Goal: Task Accomplishment & Management: Use online tool/utility

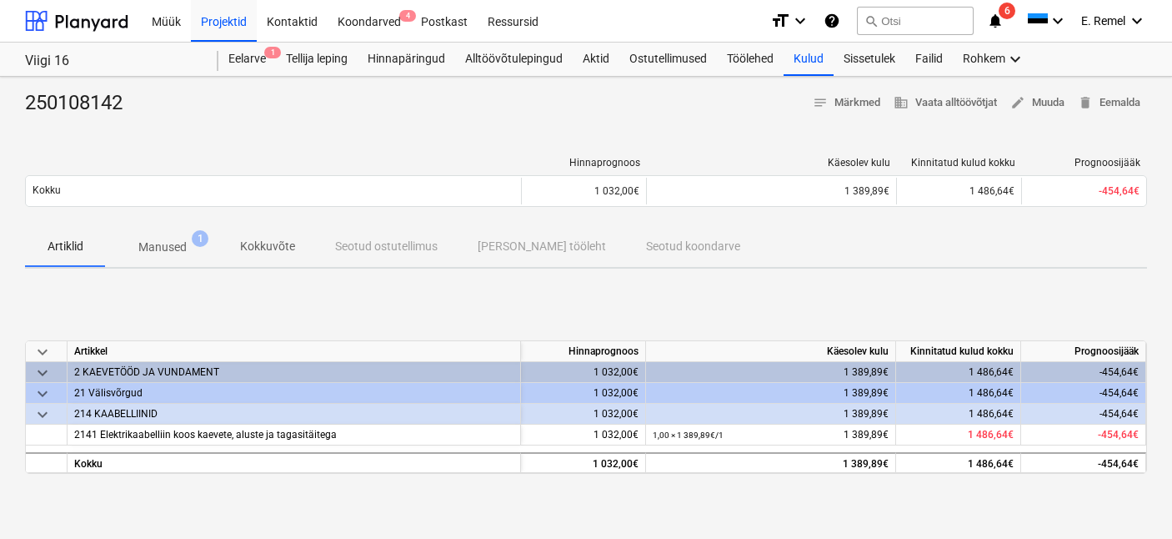
click at [166, 243] on p "Manused" at bounding box center [162, 247] width 48 height 18
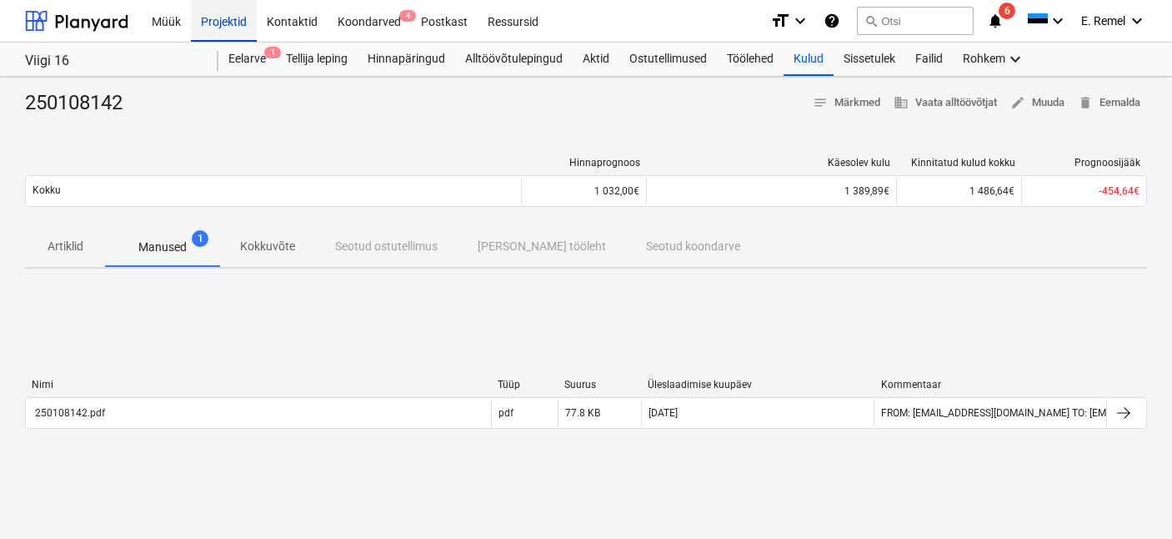
click at [235, 23] on div "Projektid" at bounding box center [224, 20] width 66 height 43
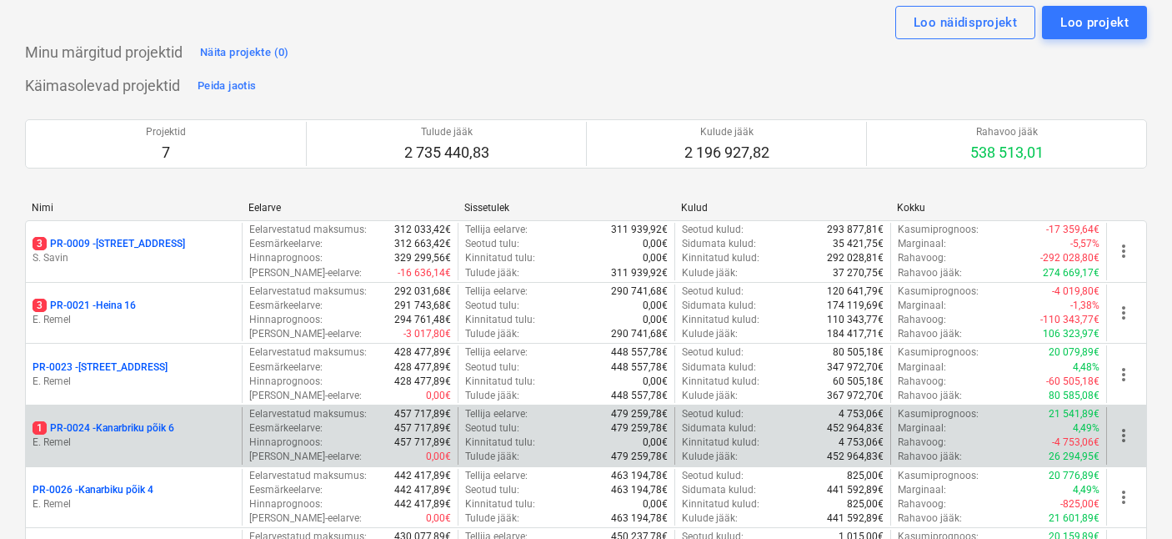
scroll to position [135, 0]
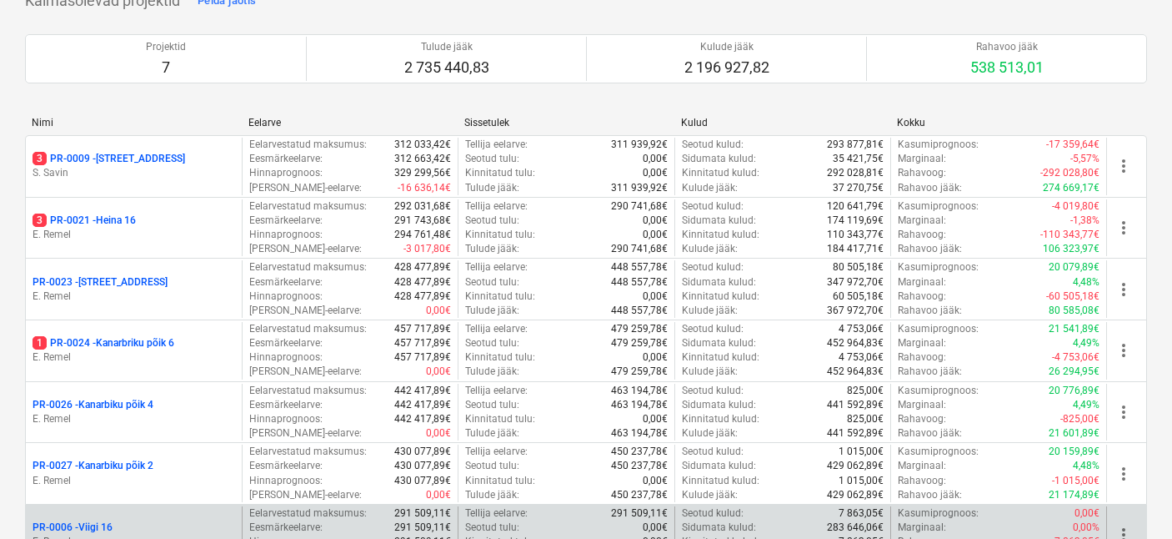
click at [154, 524] on div "PR-0006 - Viigi 16" at bounding box center [134, 527] width 203 height 14
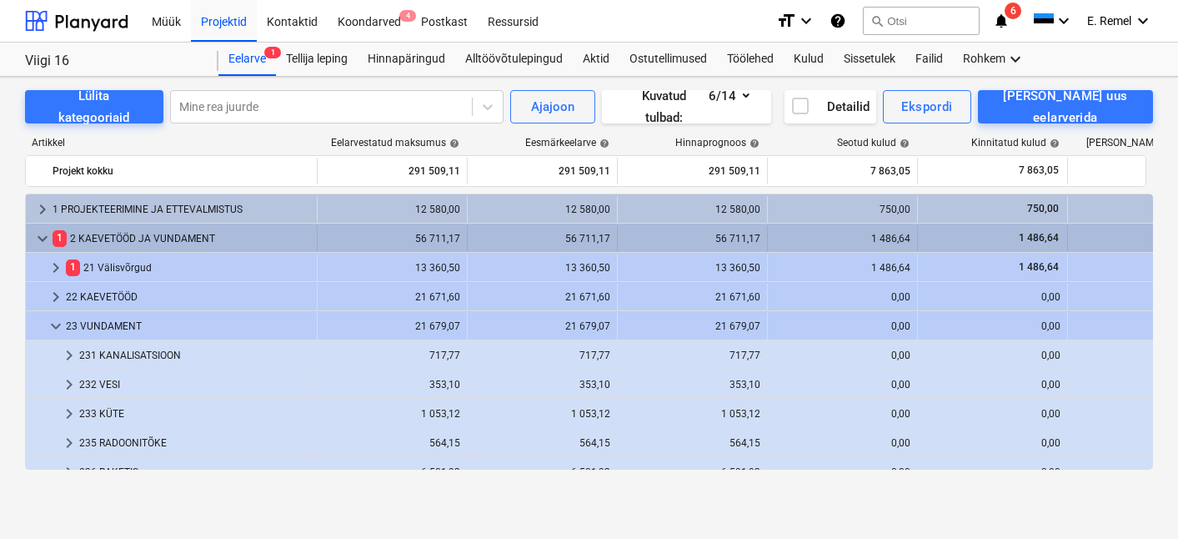
click at [26, 228] on div "keyboard_arrow_down 1 2 KAEVETÖÖD JA VUNDAMENT" at bounding box center [172, 238] width 292 height 27
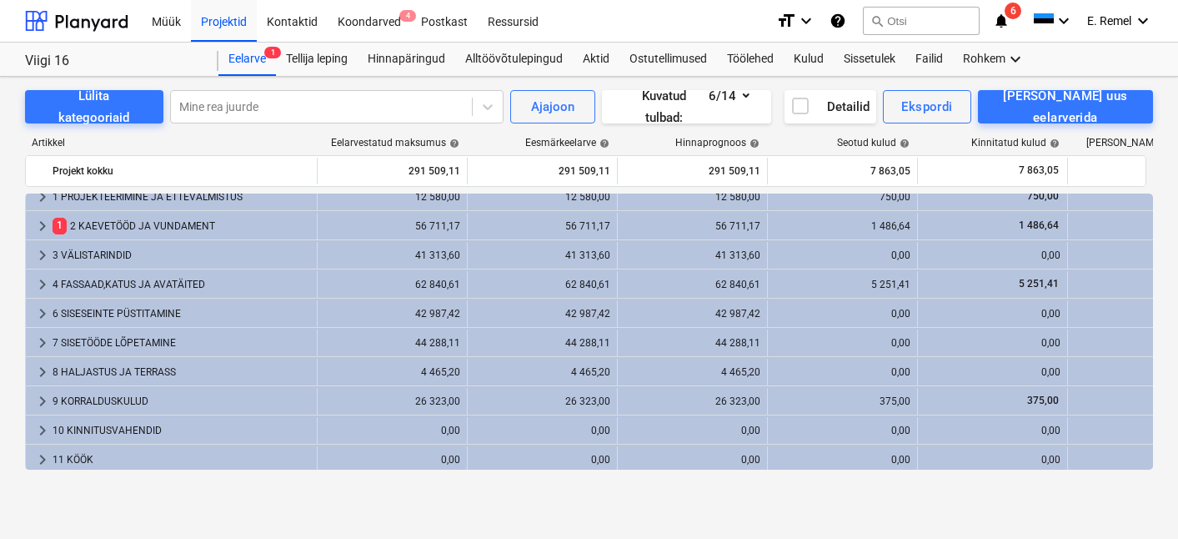
scroll to position [16, 0]
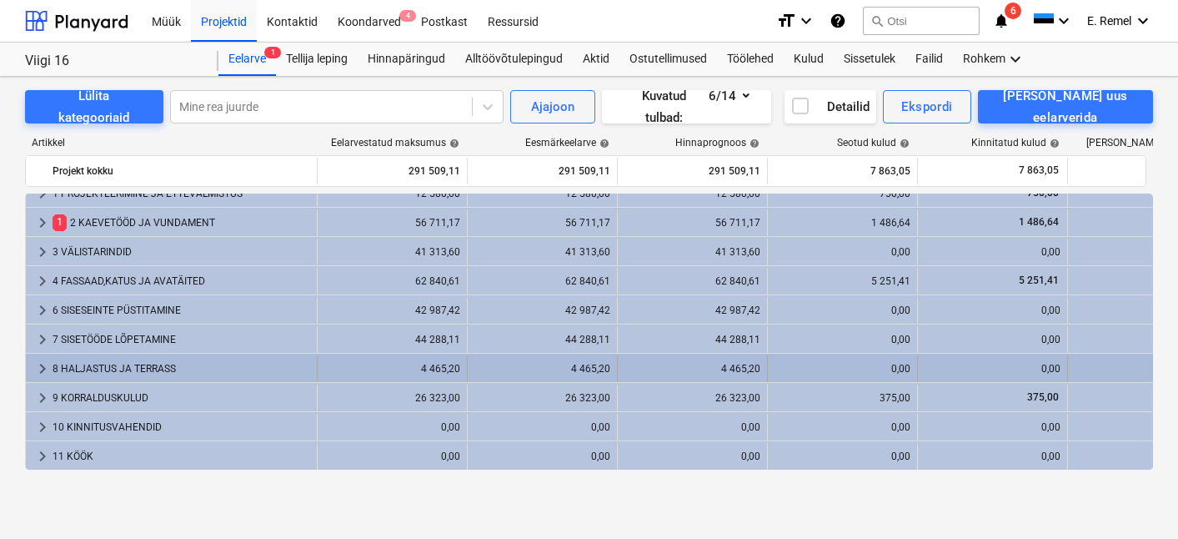
click at [118, 371] on div "8 HALJASTUS JA TERRASS" at bounding box center [182, 368] width 258 height 27
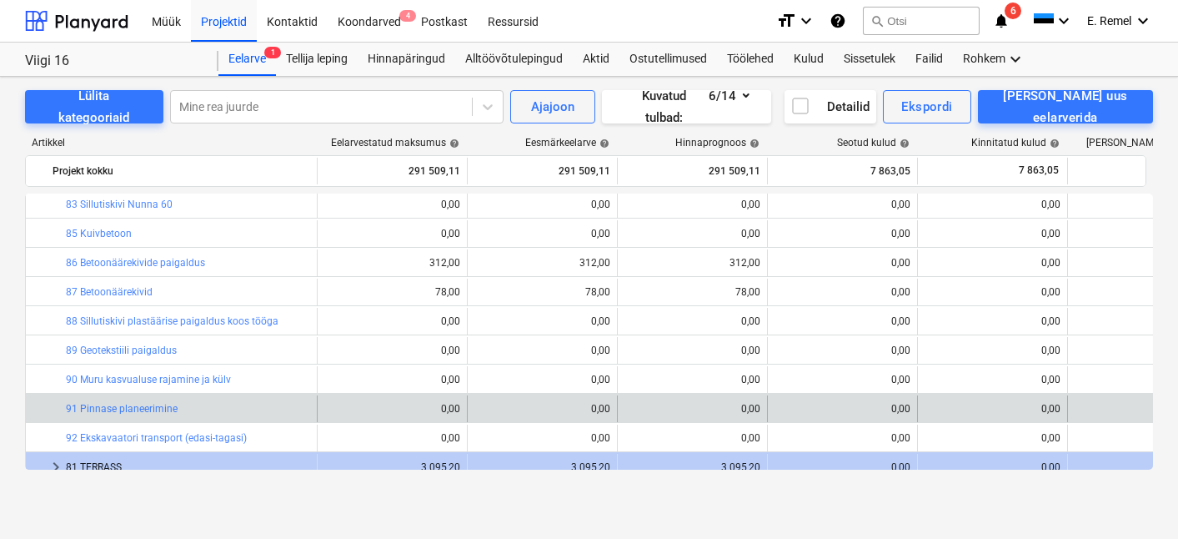
scroll to position [424, 0]
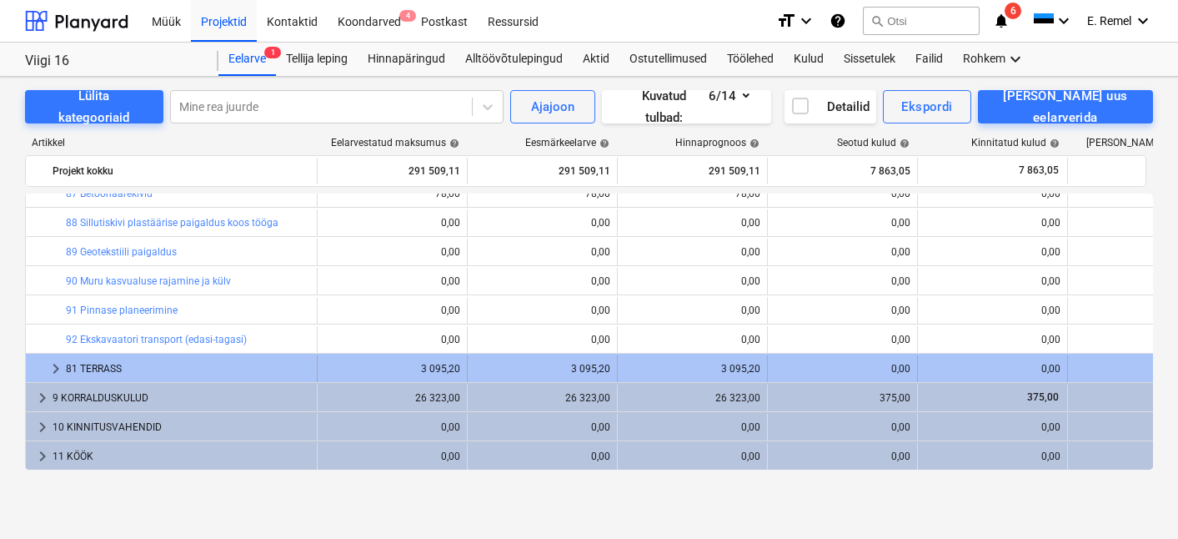
click at [102, 353] on div "keyboard_arrow_right 81 TERRASS 3 095,20 3 095,20 3 095,20 0,00 0,00 0,00 more_…" at bounding box center [643, 367] width 1234 height 28
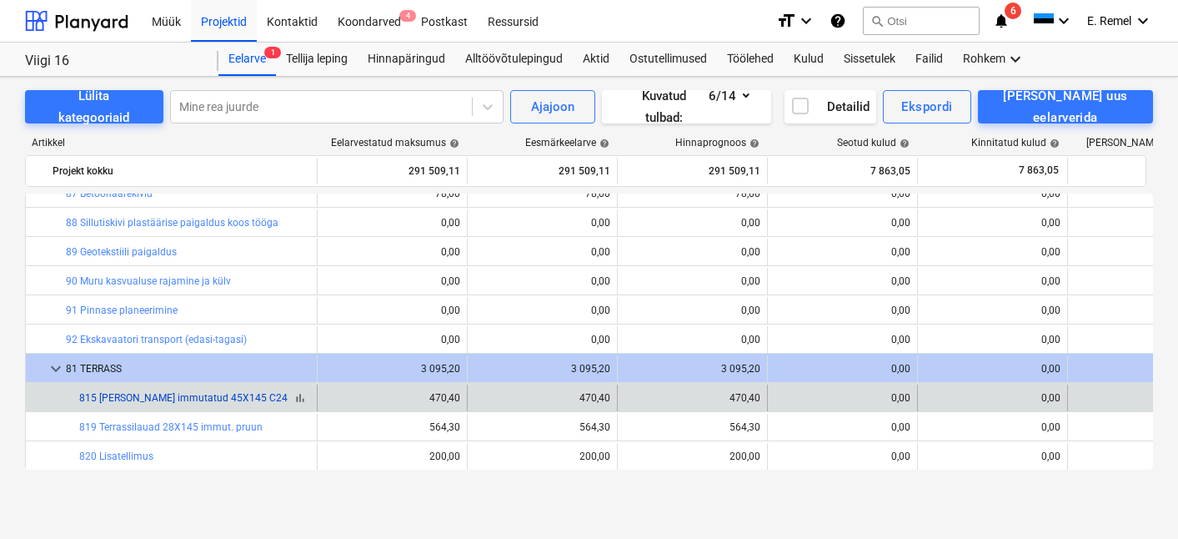
click at [164, 401] on link "815 [PERSON_NAME] immutatud 45X145 C24" at bounding box center [183, 398] width 208 height 12
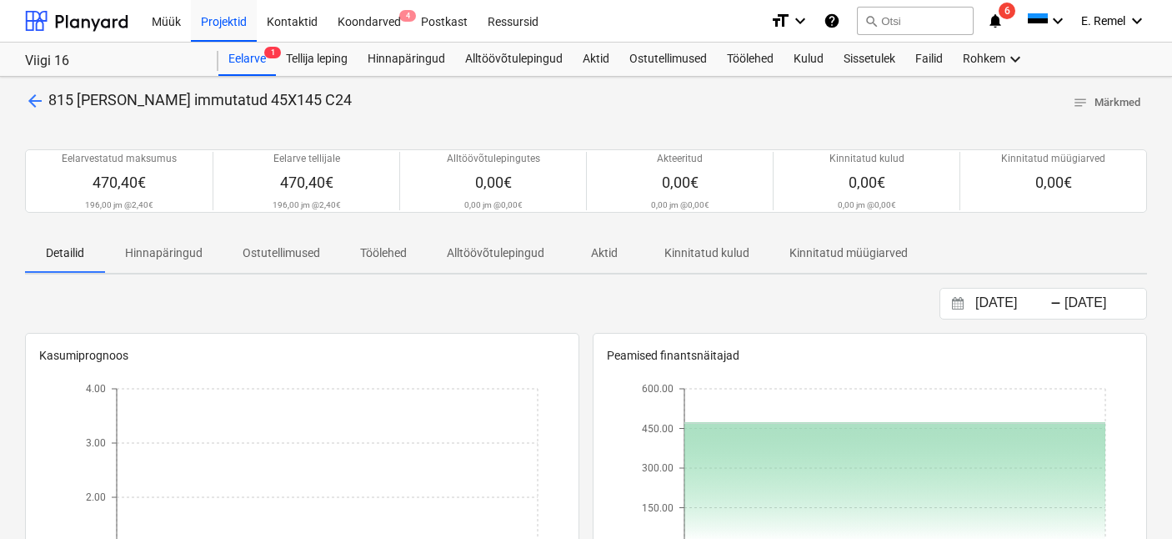
click at [29, 101] on span "arrow_back" at bounding box center [35, 101] width 20 height 20
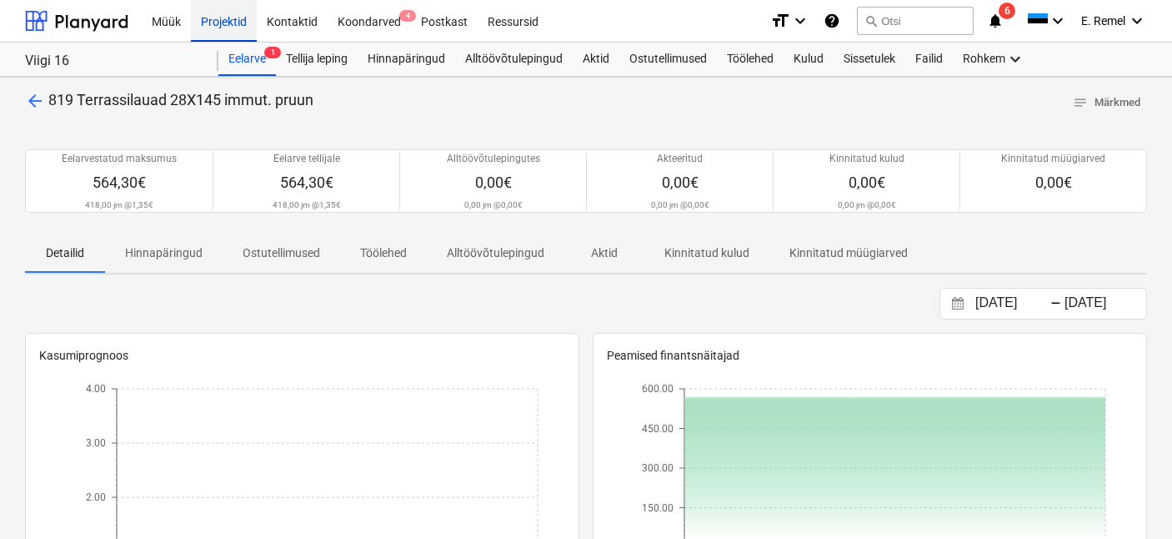
click at [220, 7] on div "Projektid" at bounding box center [224, 20] width 66 height 43
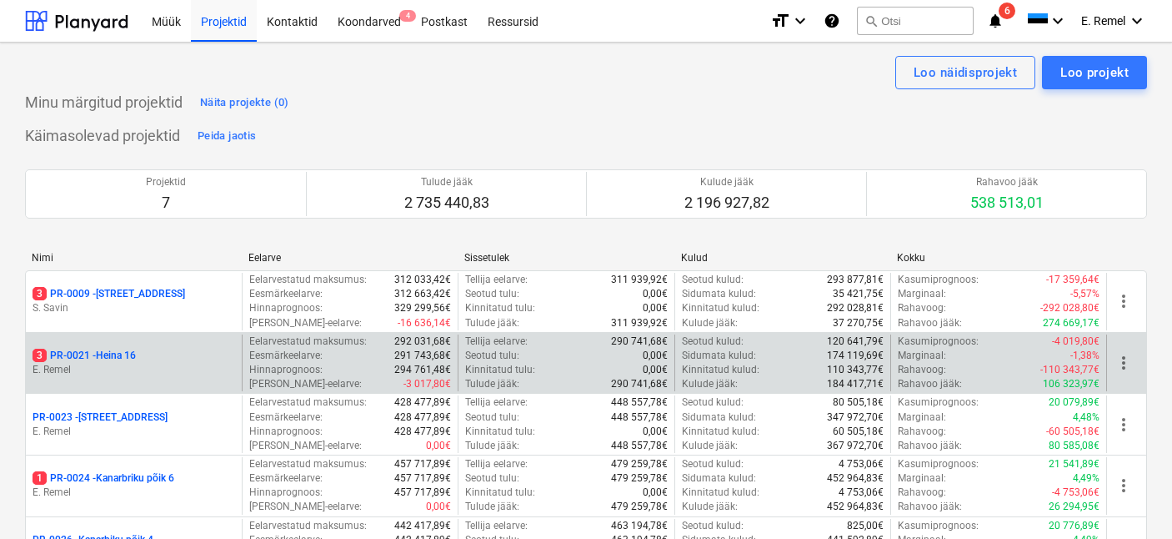
click at [157, 367] on p "E. Remel" at bounding box center [134, 370] width 203 height 14
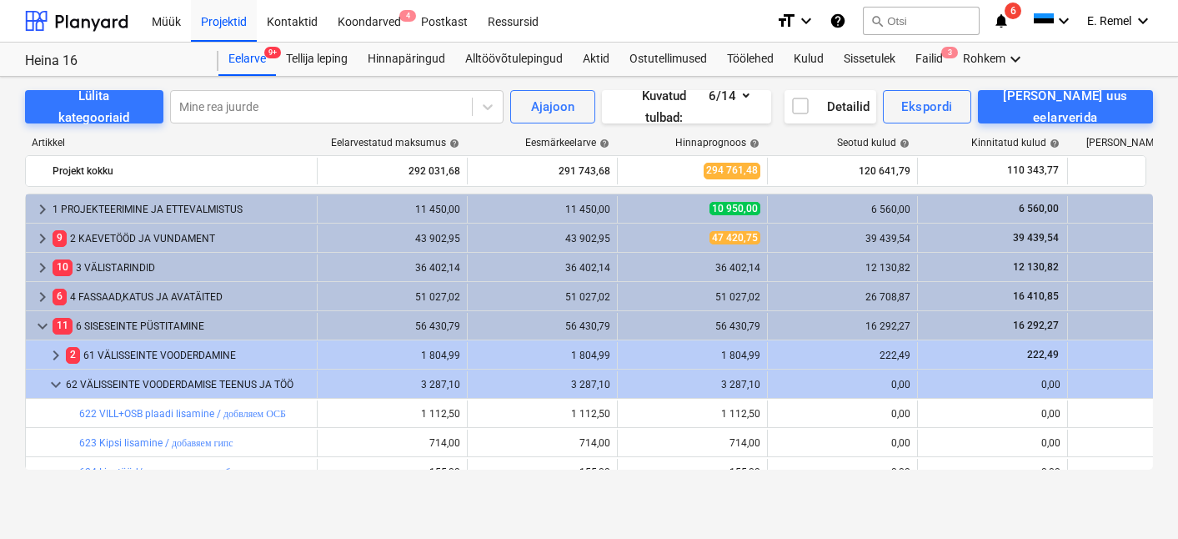
scroll to position [333, 0]
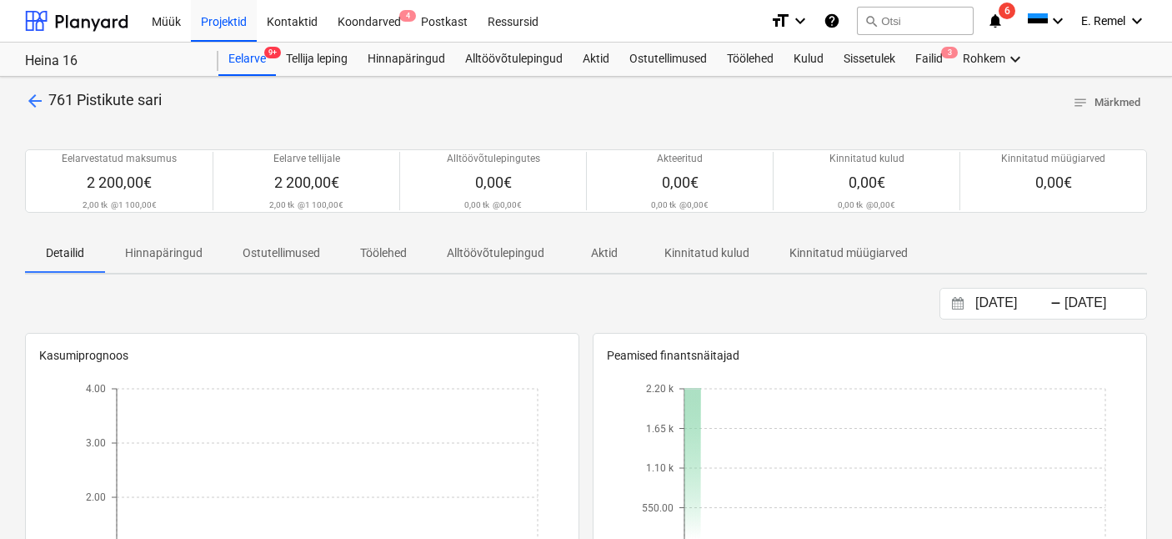
click at [36, 94] on span "arrow_back" at bounding box center [35, 101] width 20 height 20
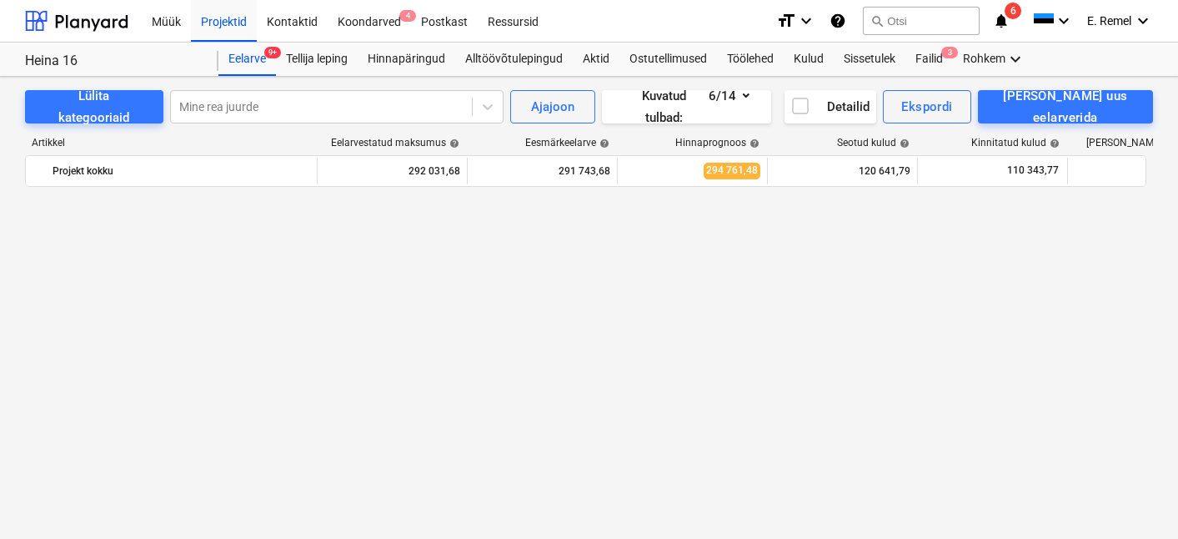
scroll to position [1051, 0]
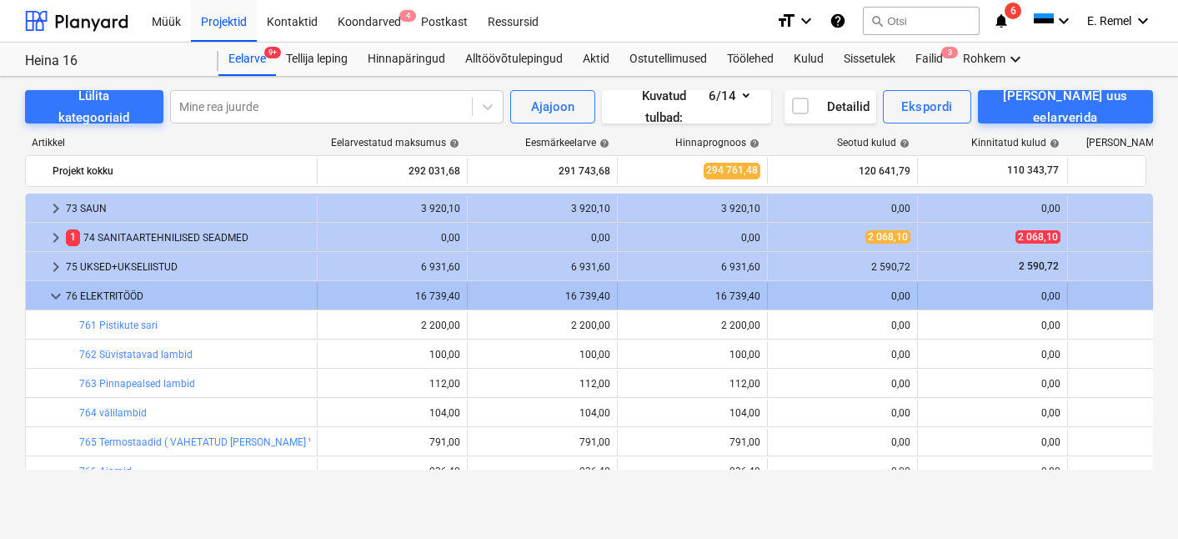
click at [47, 313] on div "keyboard_arrow_right 67 ELEKTRITÖÖD 12 400,00 12 400,00 12 400,00 0,00 0,00 0,0…" at bounding box center [589, 331] width 1128 height 276
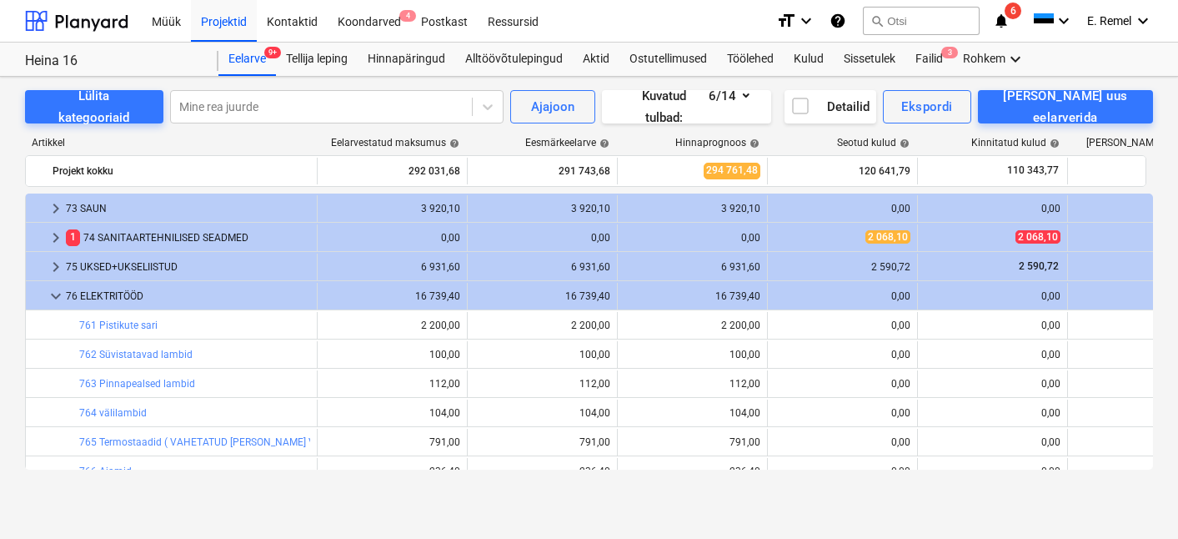
scroll to position [1036, 0]
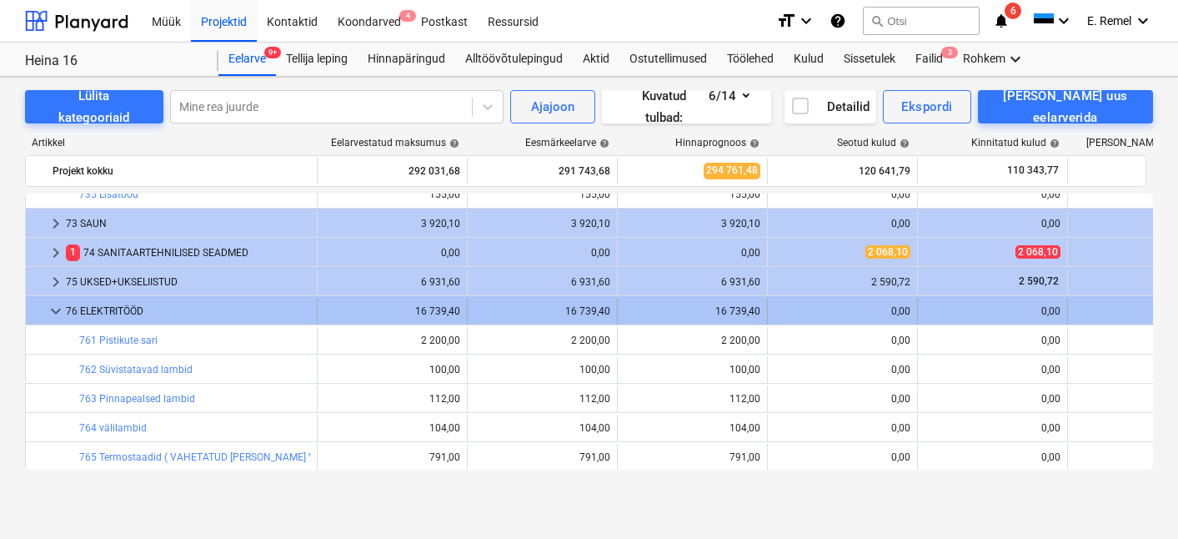
click at [59, 312] on span "keyboard_arrow_down" at bounding box center [56, 311] width 20 height 20
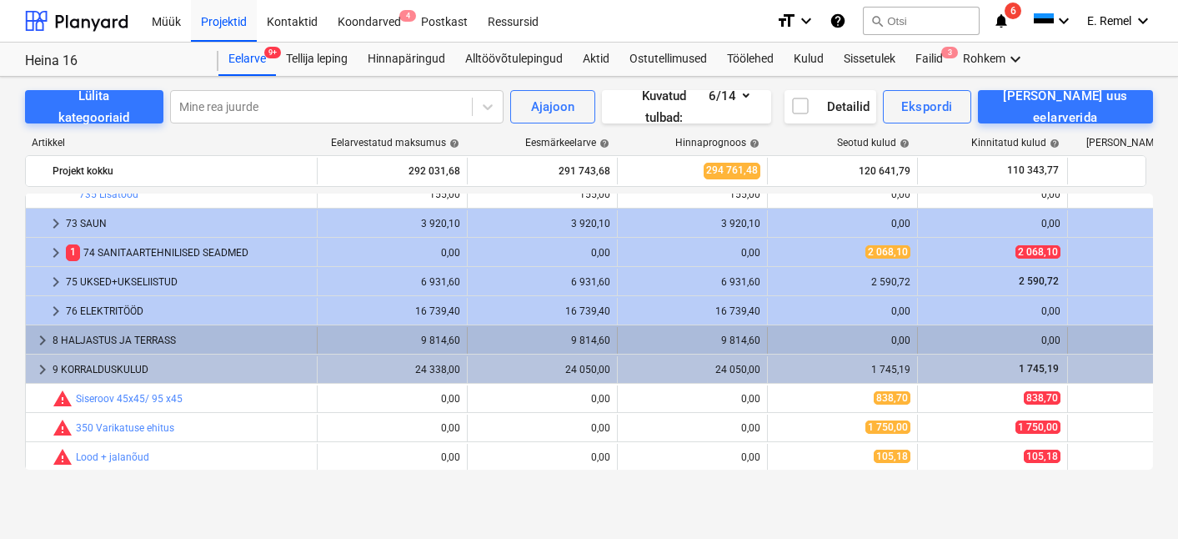
click at [98, 349] on div "8 HALJASTUS JA TERRASS" at bounding box center [182, 340] width 258 height 27
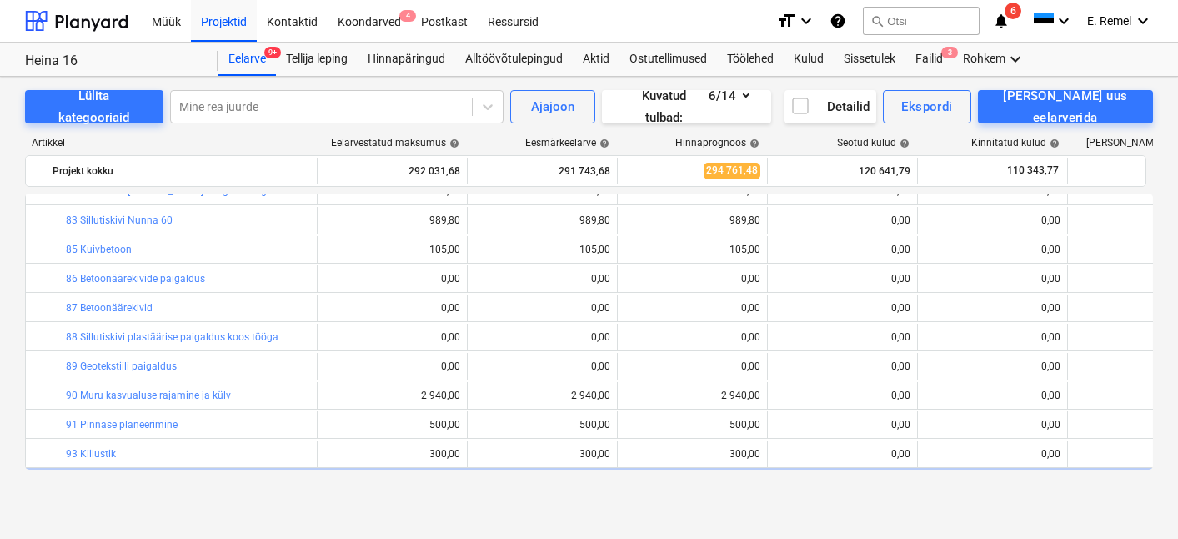
scroll to position [1393, 0]
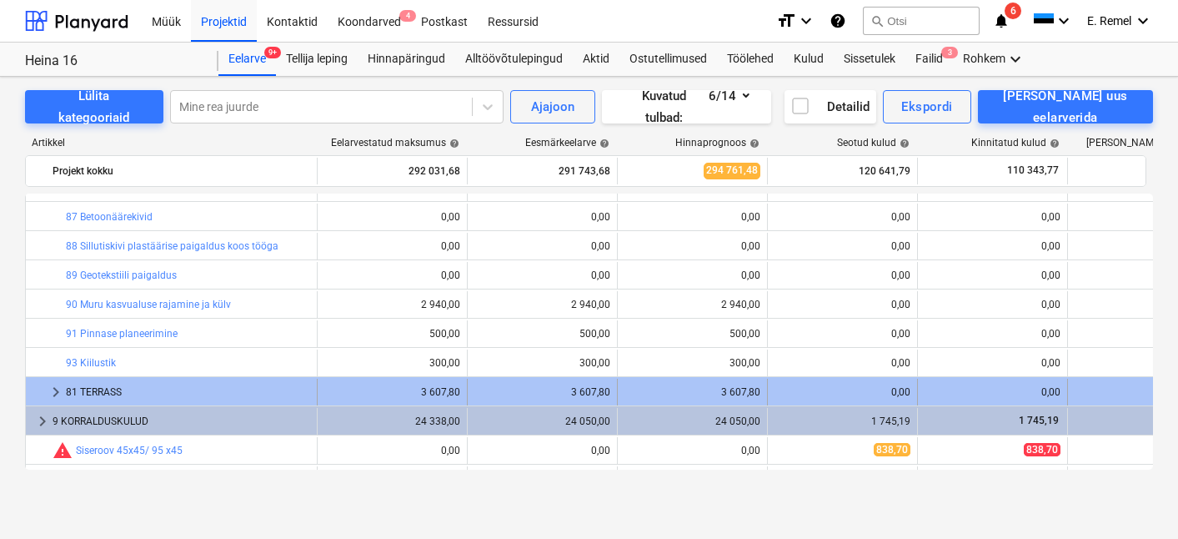
click at [111, 382] on div "81 TERRASS" at bounding box center [188, 392] width 244 height 27
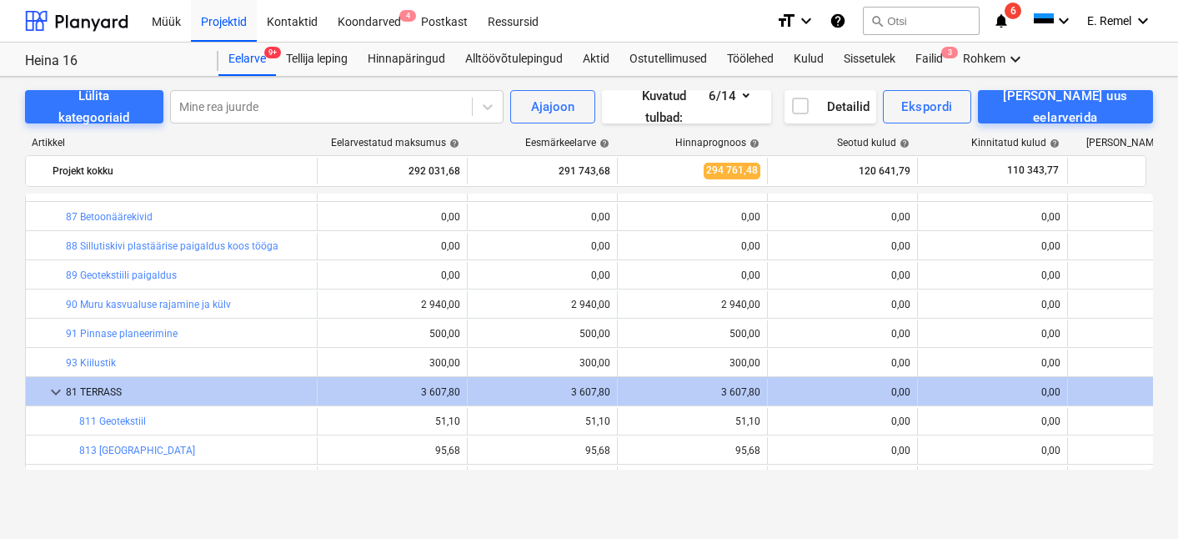
scroll to position [1537, 0]
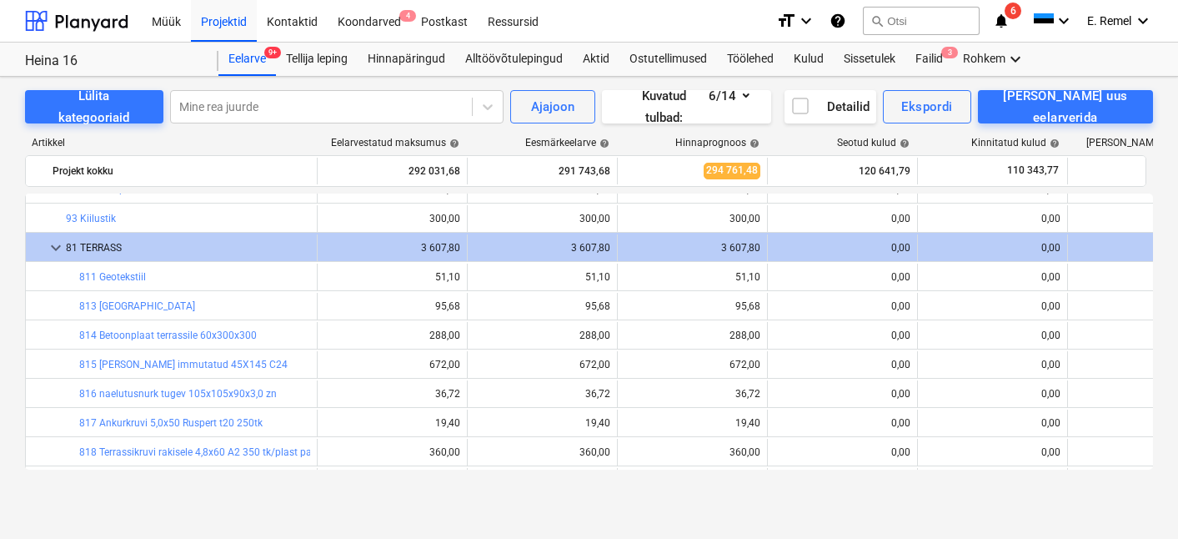
click at [207, 23] on div "Projektid" at bounding box center [224, 20] width 66 height 43
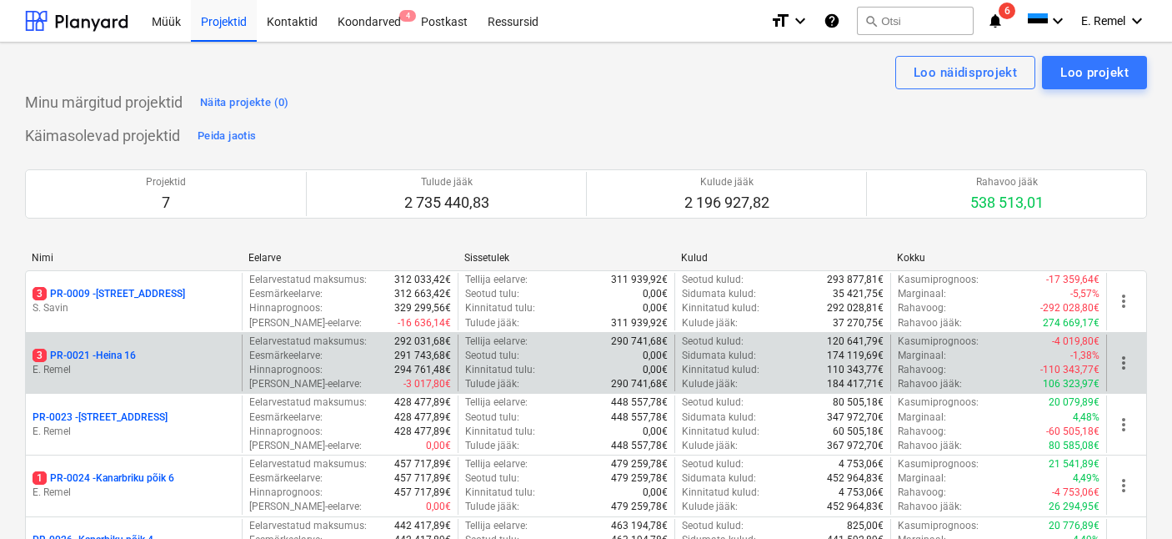
click at [147, 361] on div "3 PR-0021 - Heina 16" at bounding box center [134, 355] width 203 height 14
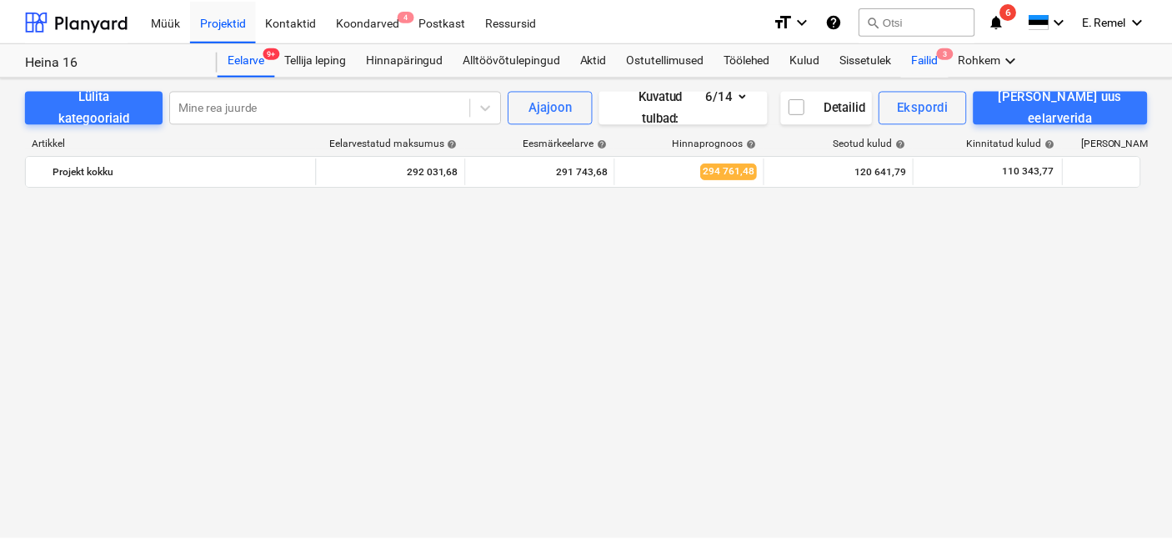
scroll to position [1537, 0]
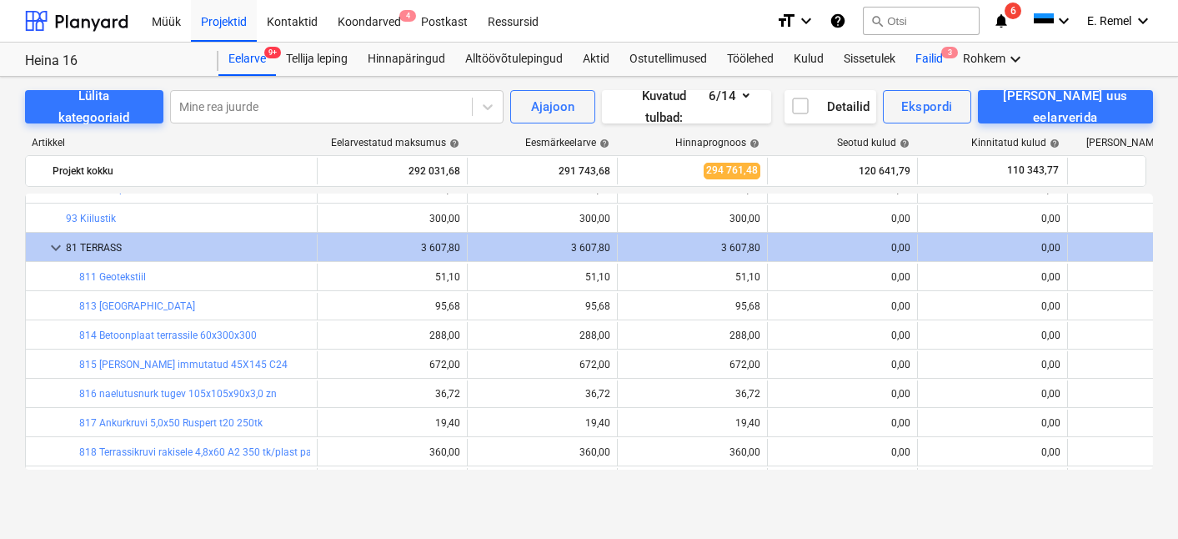
click at [930, 53] on div "Failid 3" at bounding box center [929, 59] width 48 height 33
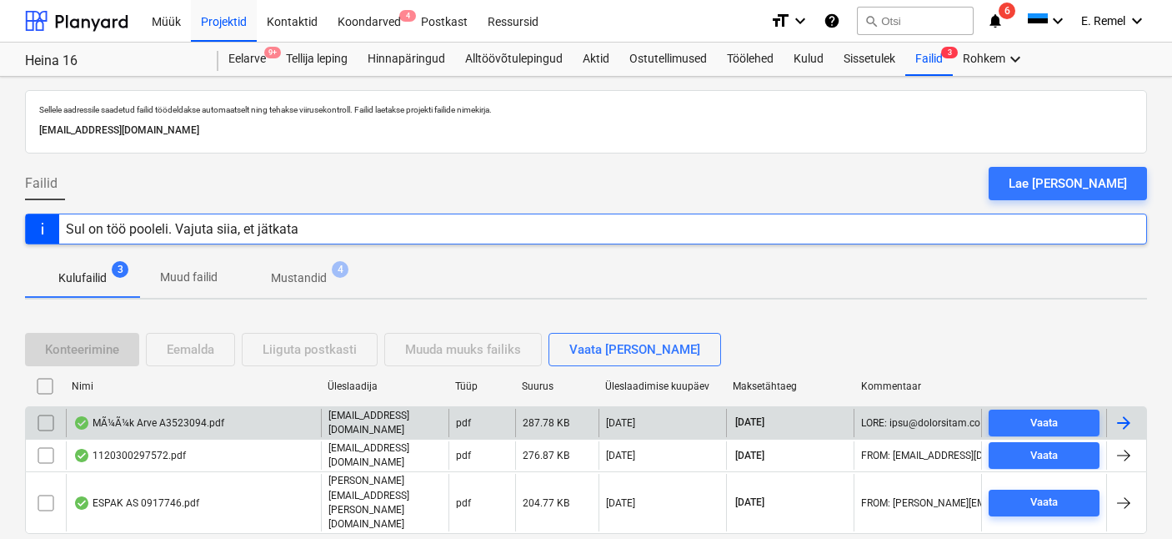
click at [153, 429] on div "MÃ¼Ã¼k Arve A3523094.pdf" at bounding box center [148, 422] width 151 height 13
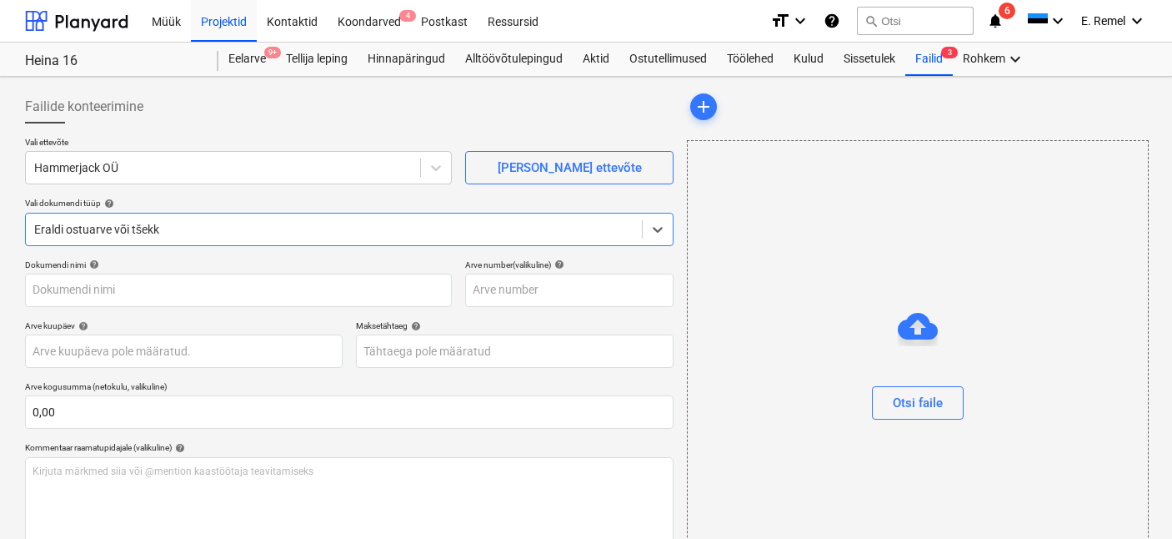
type input "A3523094"
type input "[DATE]"
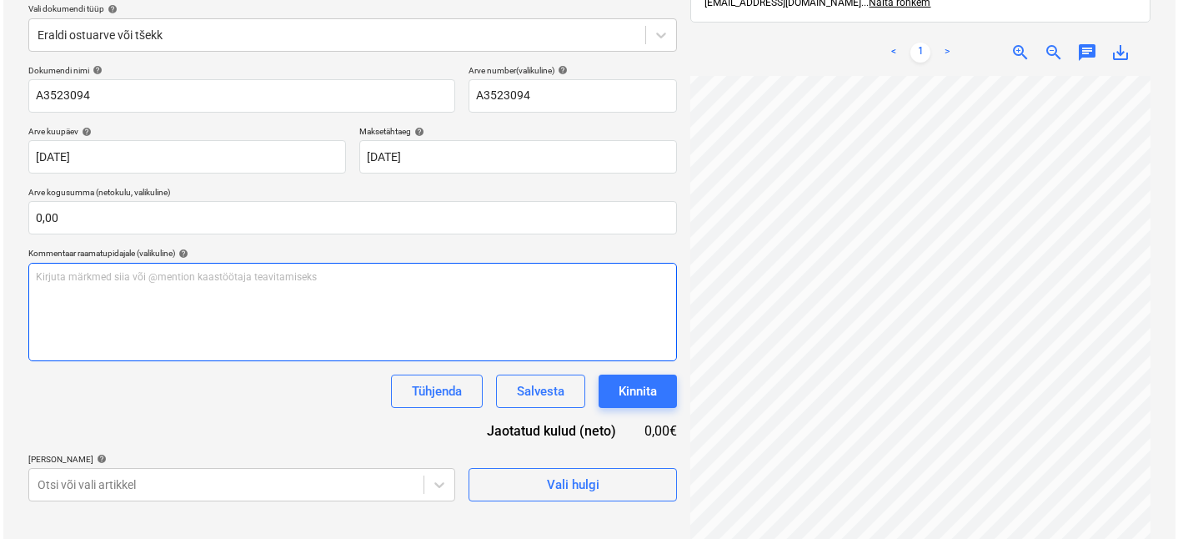
scroll to position [237, 0]
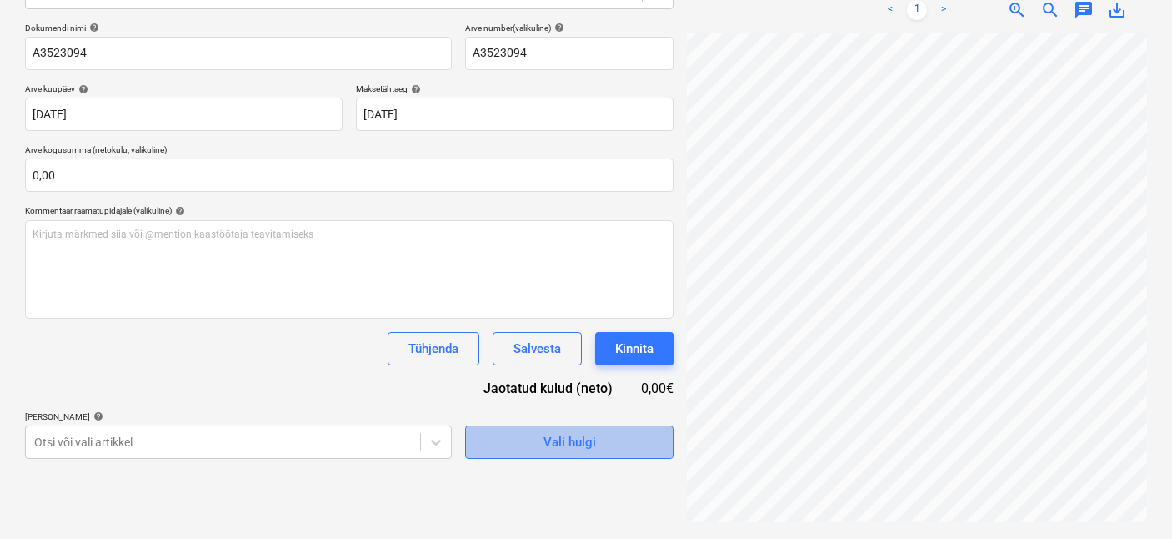
click at [612, 446] on span "Vali hulgi" at bounding box center [569, 442] width 167 height 22
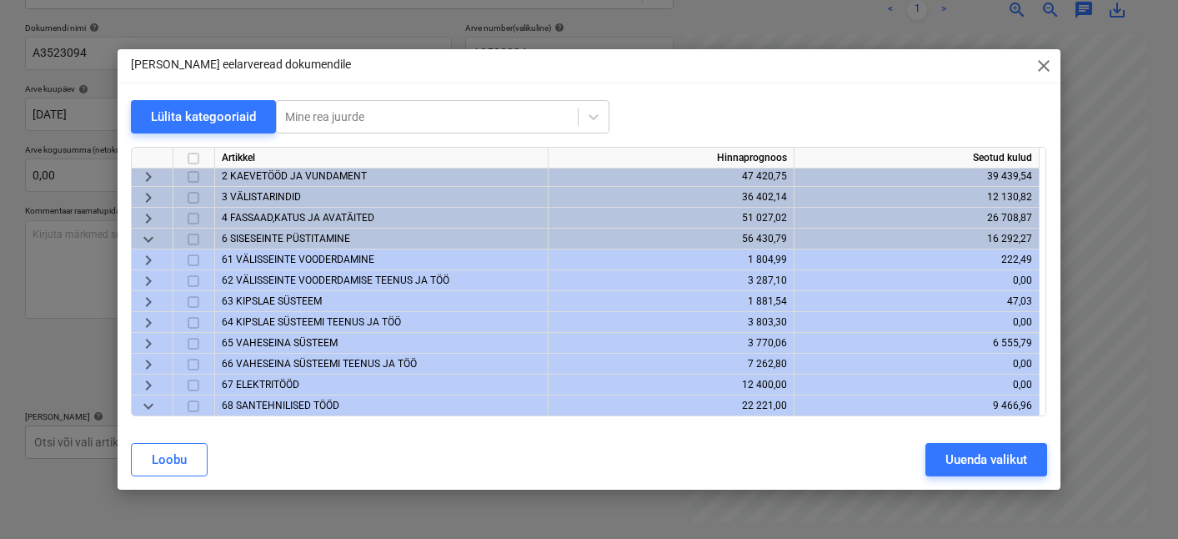
scroll to position [35, 0]
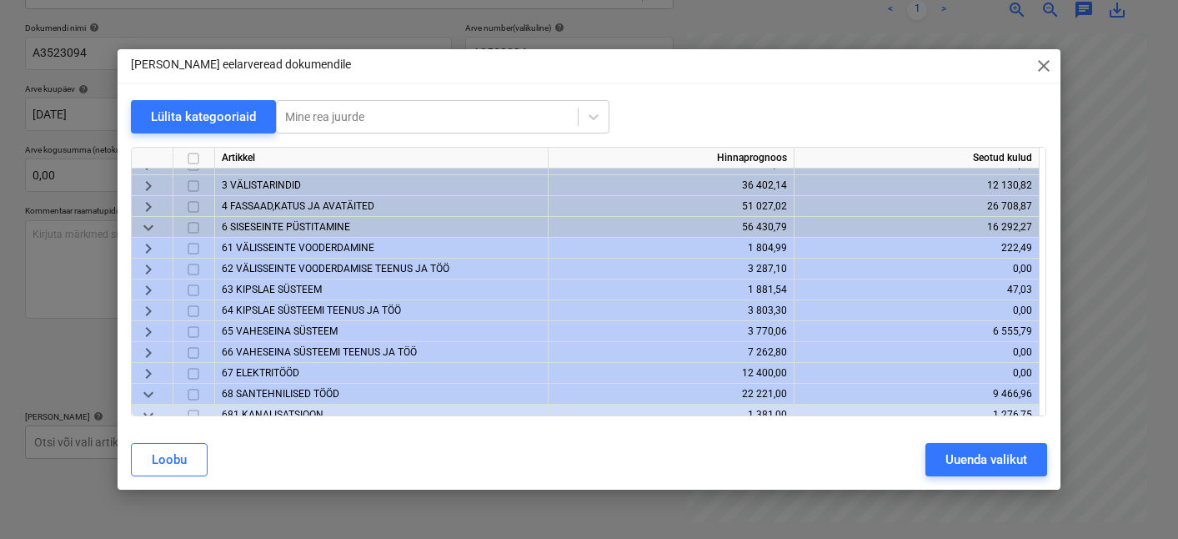
click at [279, 334] on span "65 VAHESEINA SÜSTEEM" at bounding box center [280, 331] width 116 height 12
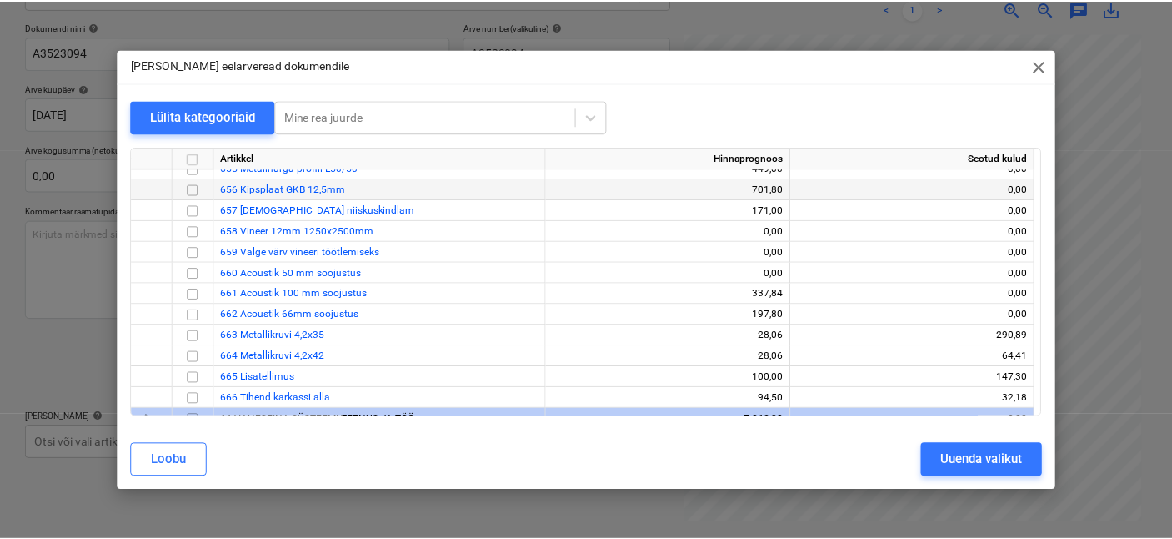
scroll to position [283, 0]
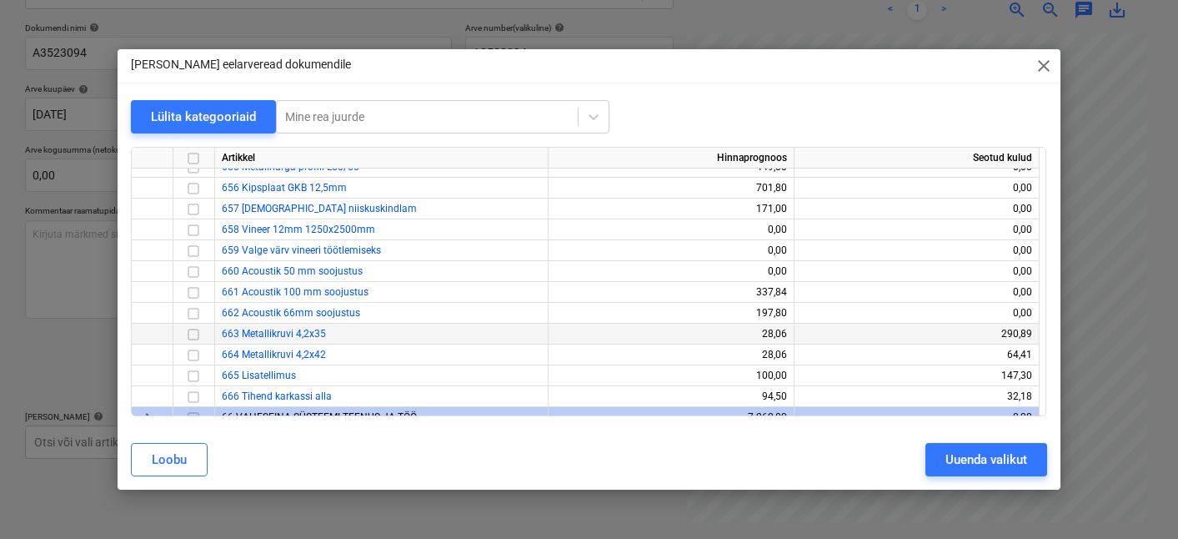
click at [277, 331] on span "663 Metallikruvi 4,2x35" at bounding box center [274, 334] width 104 height 12
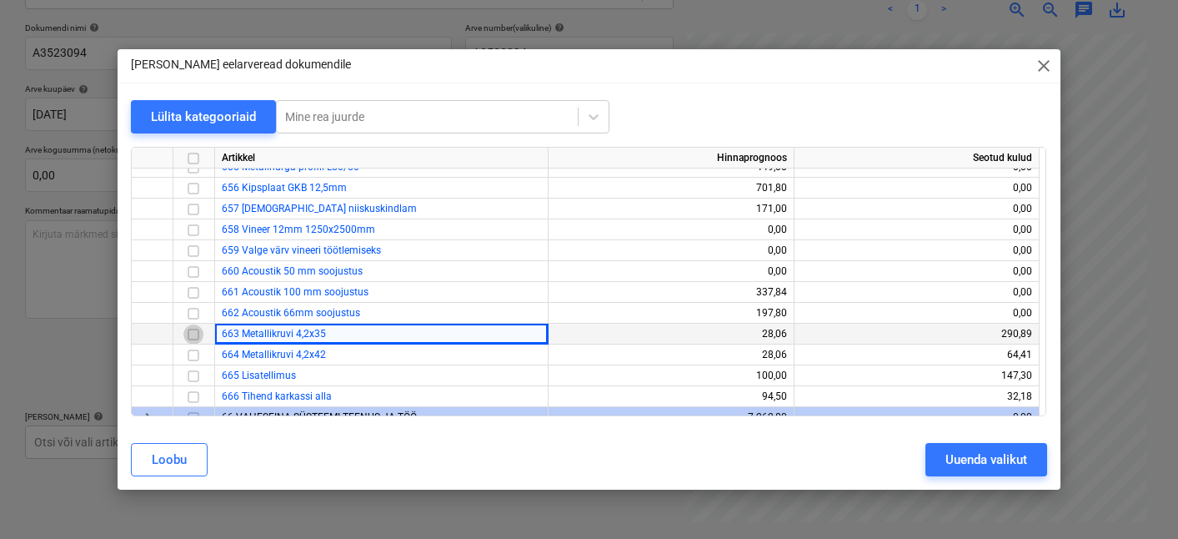
click at [195, 330] on input "checkbox" at bounding box center [193, 334] width 20 height 20
click at [936, 456] on button "Uuenda valikut" at bounding box center [986, 459] width 122 height 33
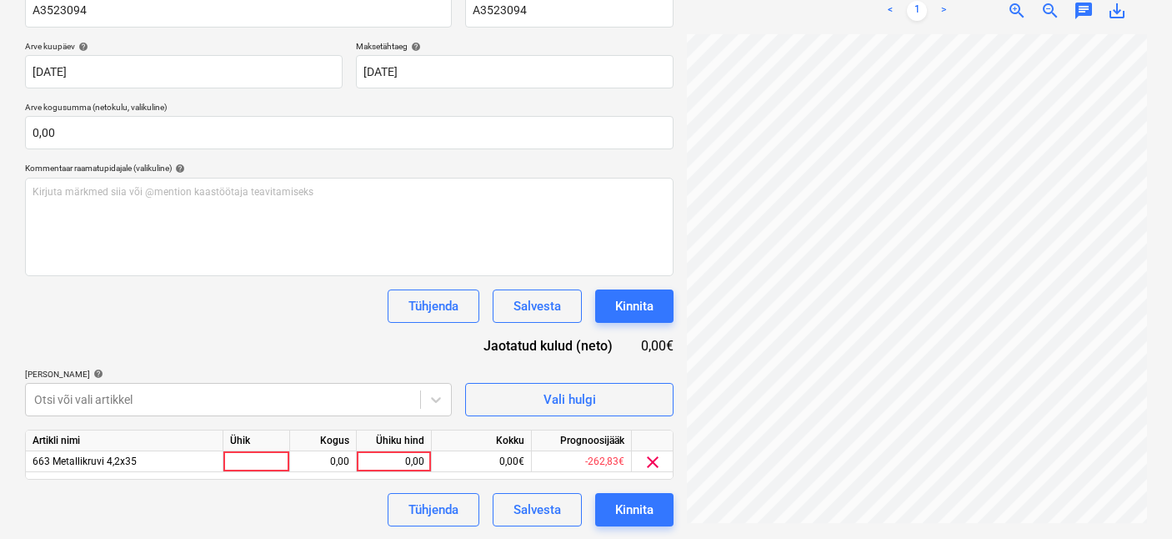
scroll to position [280, 0]
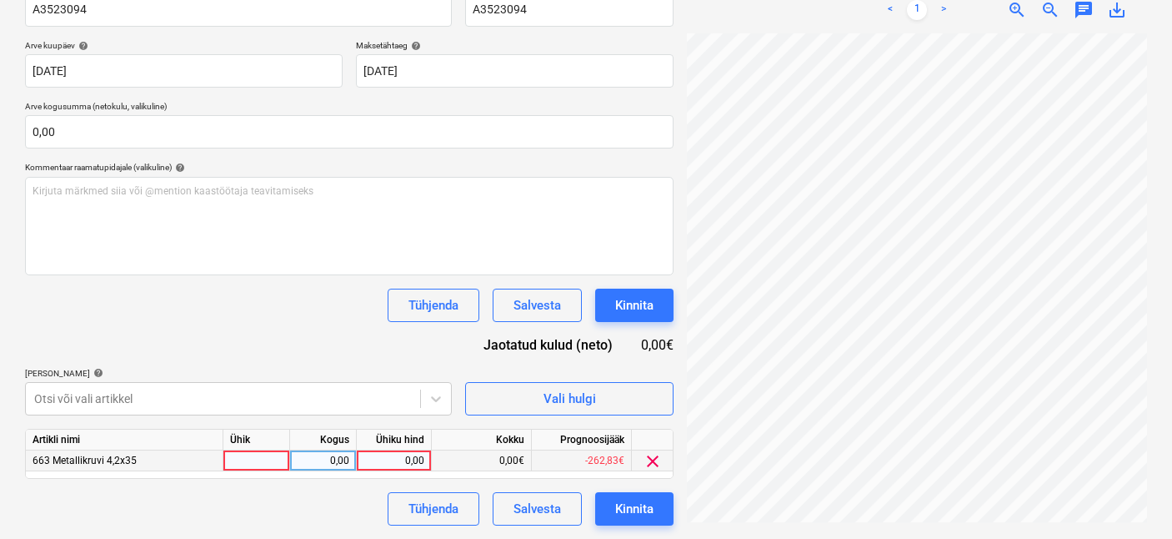
click at [283, 458] on div at bounding box center [256, 460] width 67 height 21
type input "1"
click at [320, 457] on div "0,00" at bounding box center [323, 460] width 53 height 21
type input "1"
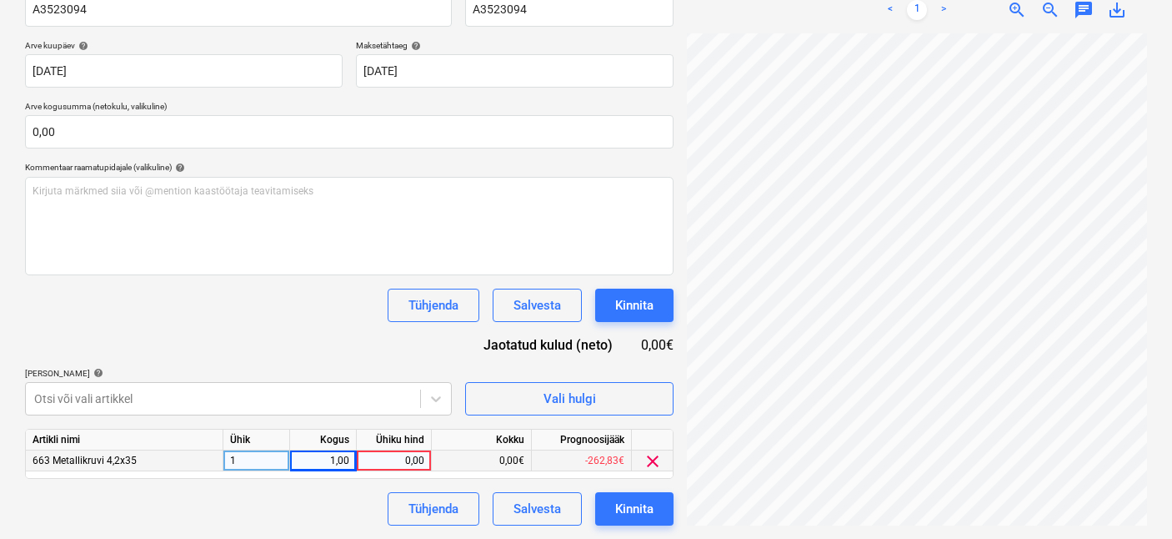
click at [414, 456] on div "0,00" at bounding box center [393, 460] width 61 height 21
type input "38,2"
click at [627, 509] on div "Kinnita" at bounding box center [634, 509] width 38 height 22
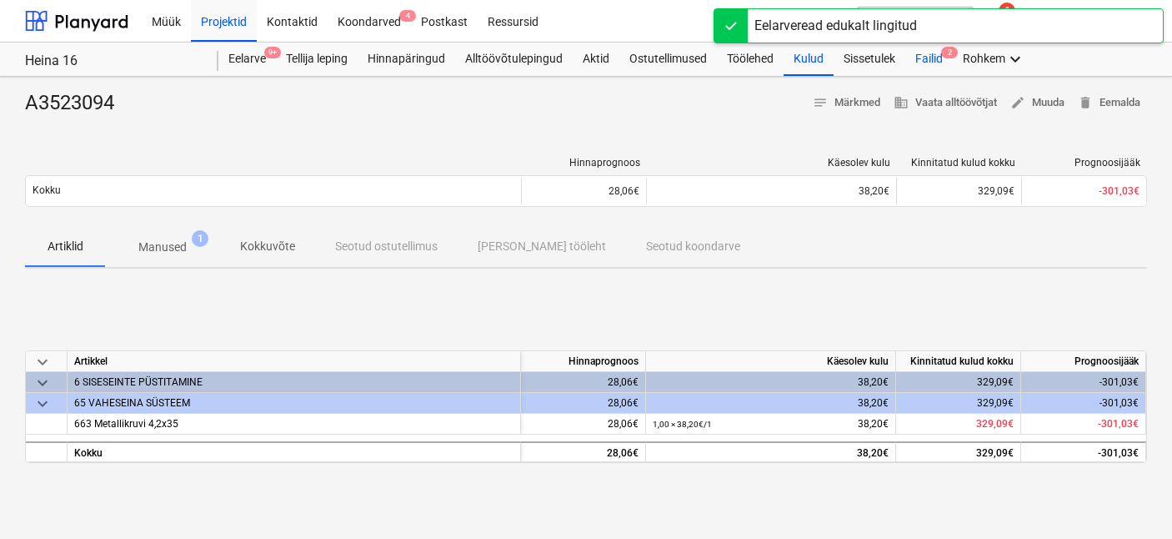
click at [938, 63] on div "Failid 2" at bounding box center [929, 59] width 48 height 33
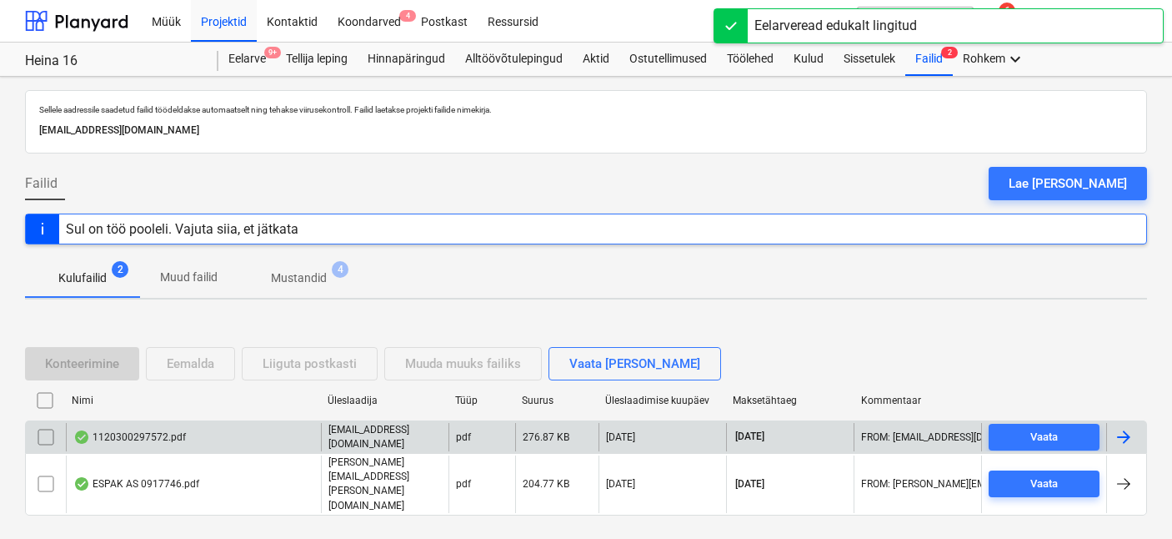
click at [149, 444] on div "1120300297572.pdf" at bounding box center [129, 436] width 113 height 13
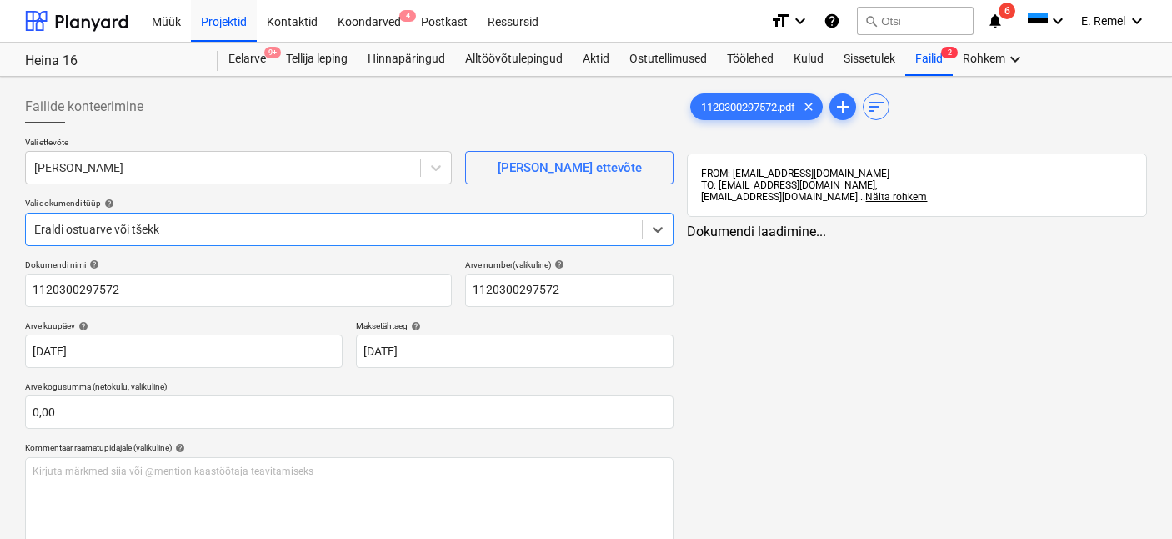
type input "1120300297572"
type input "[DATE]"
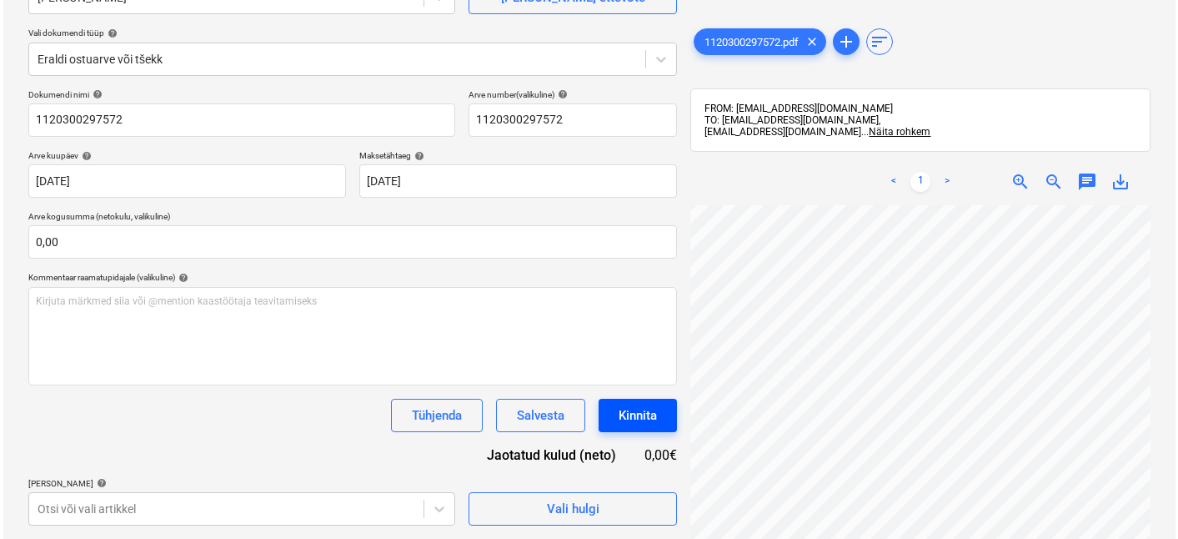
scroll to position [229, 111]
click at [568, 510] on div "Vali hulgi" at bounding box center [570, 509] width 53 height 22
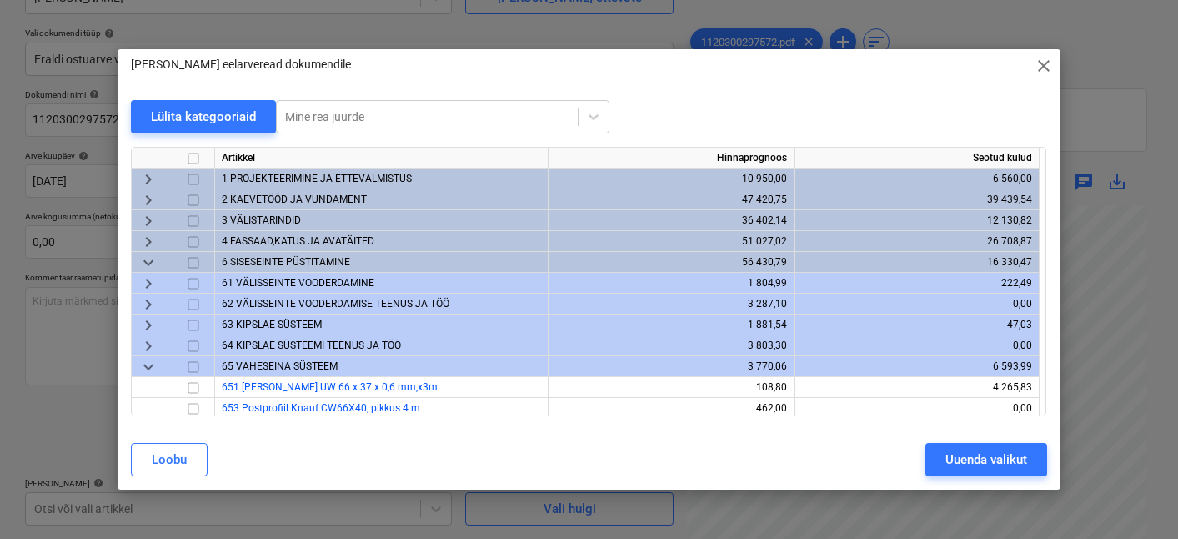
click at [272, 198] on span "2 KAEVETÖÖD JA VUNDAMENT" at bounding box center [294, 199] width 145 height 12
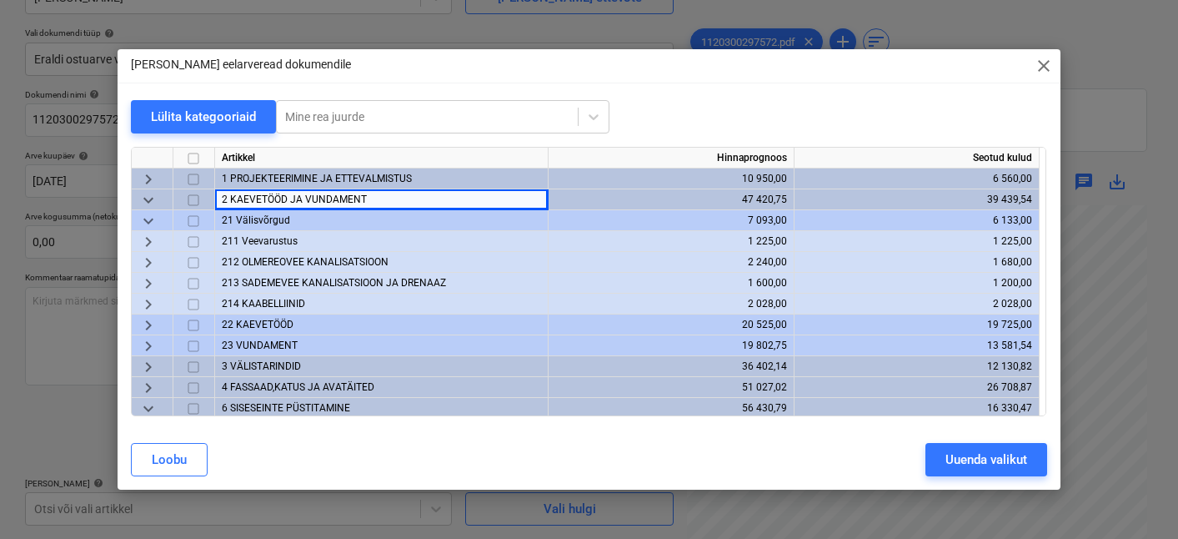
click at [269, 347] on span "23 VUNDAMENT" at bounding box center [260, 345] width 76 height 12
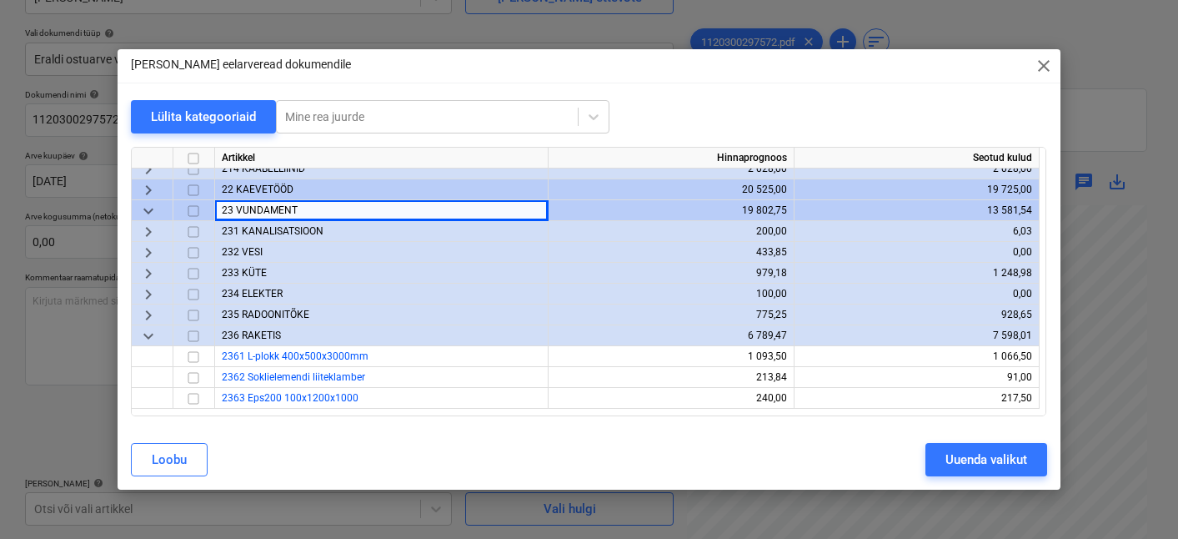
scroll to position [227, 0]
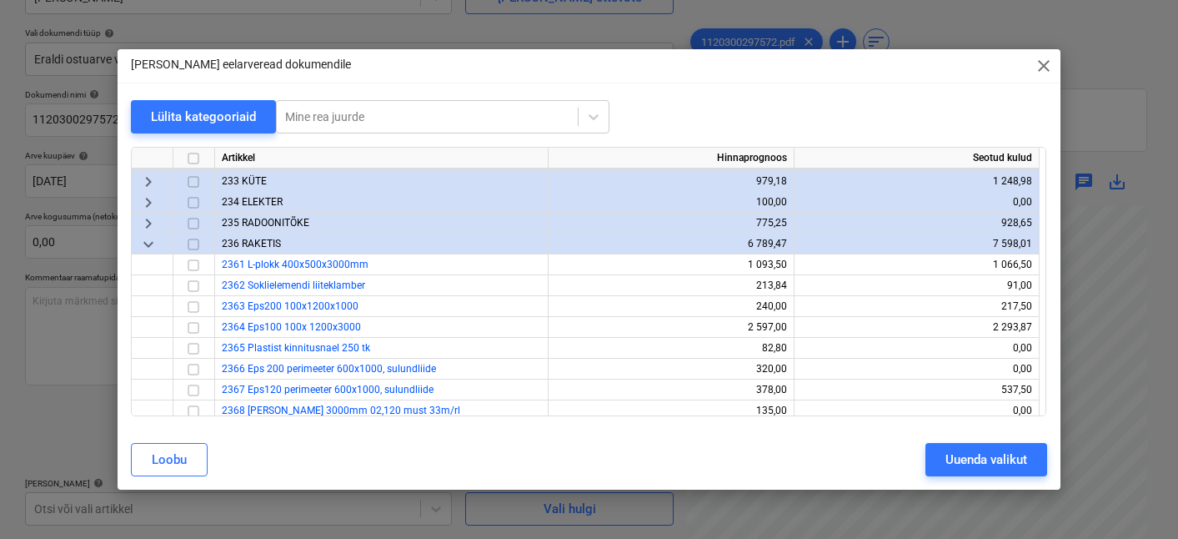
click at [157, 243] on span "keyboard_arrow_down" at bounding box center [148, 244] width 20 height 20
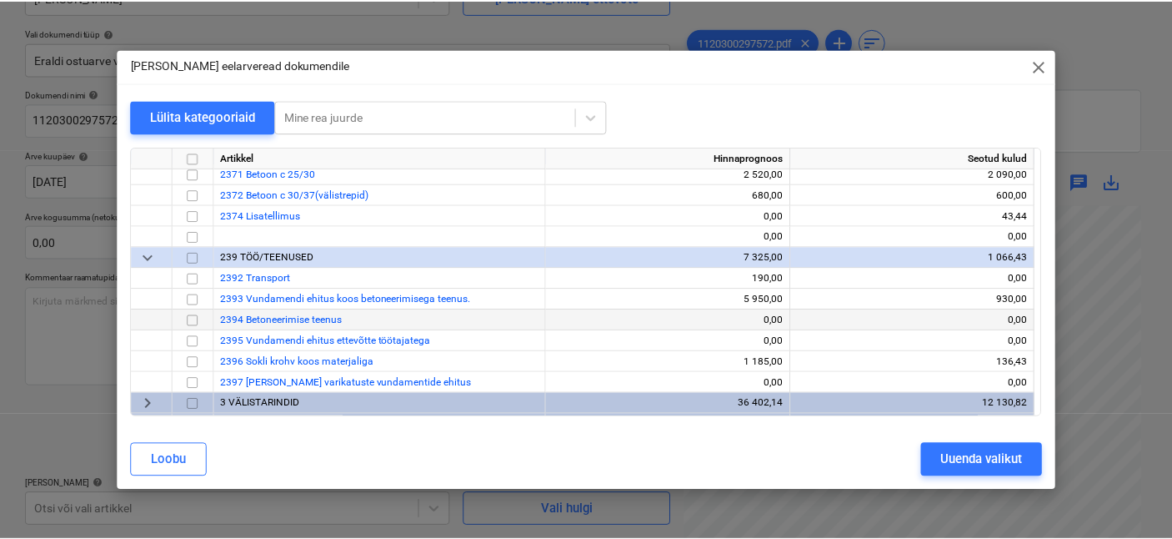
scroll to position [348, 0]
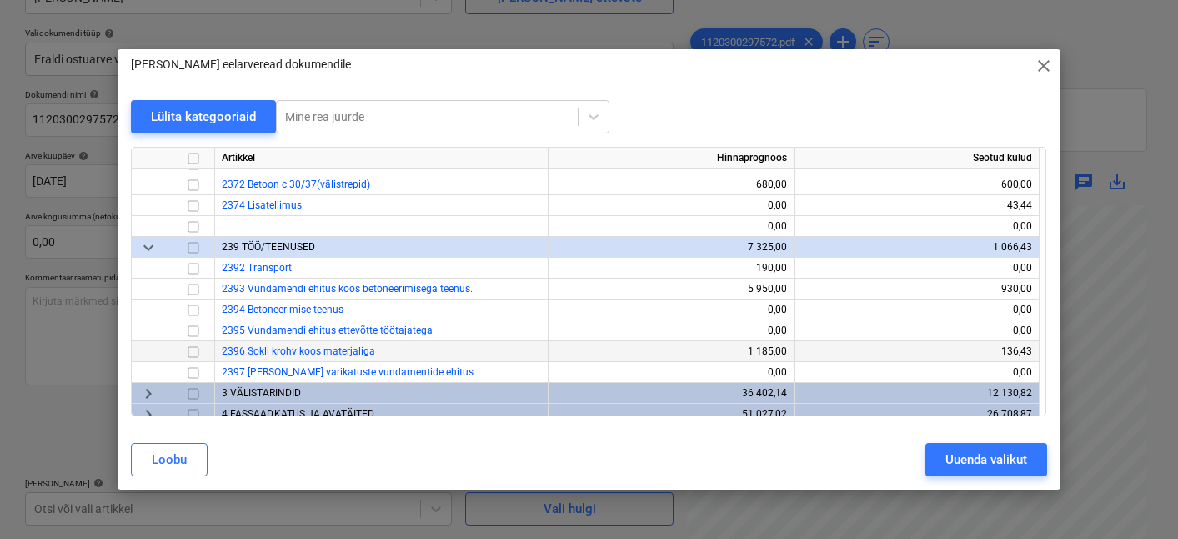
click at [191, 353] on input "checkbox" at bounding box center [193, 352] width 20 height 20
click at [943, 457] on button "Uuenda valikut" at bounding box center [986, 459] width 122 height 33
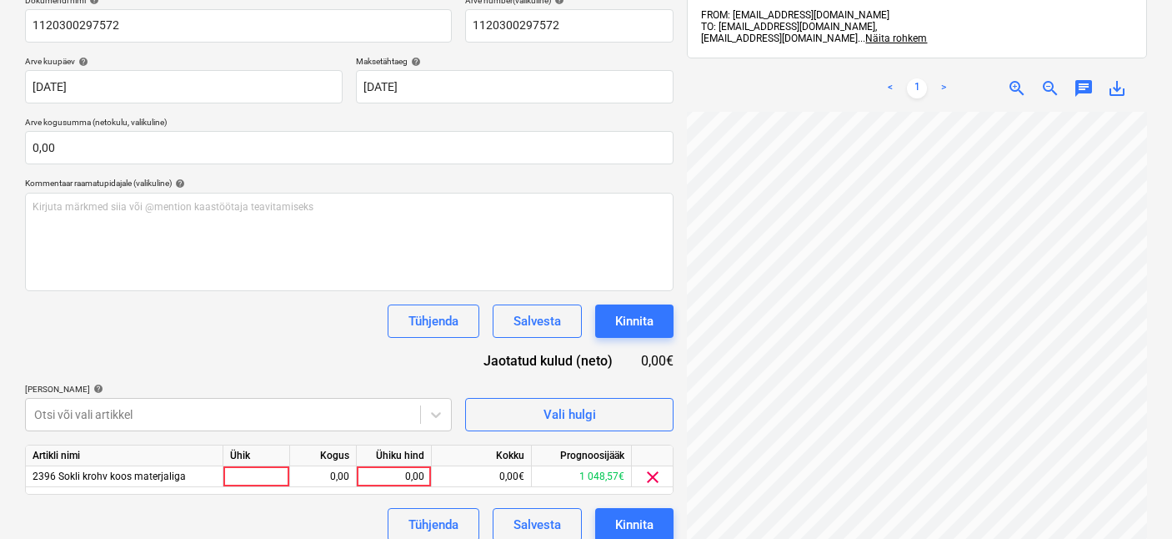
scroll to position [280, 0]
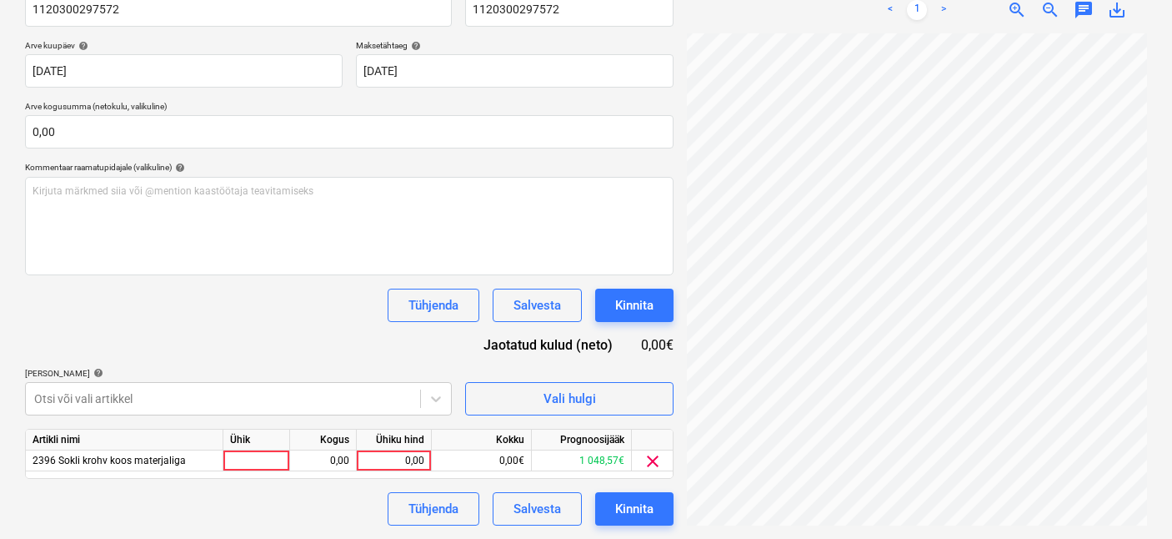
click at [259, 446] on div "Ühik" at bounding box center [256, 439] width 67 height 21
click at [259, 453] on div at bounding box center [256, 460] width 67 height 21
type input "1"
click at [348, 460] on div "0,00" at bounding box center [323, 460] width 53 height 21
click at [399, 459] on div "0,00" at bounding box center [393, 460] width 61 height 21
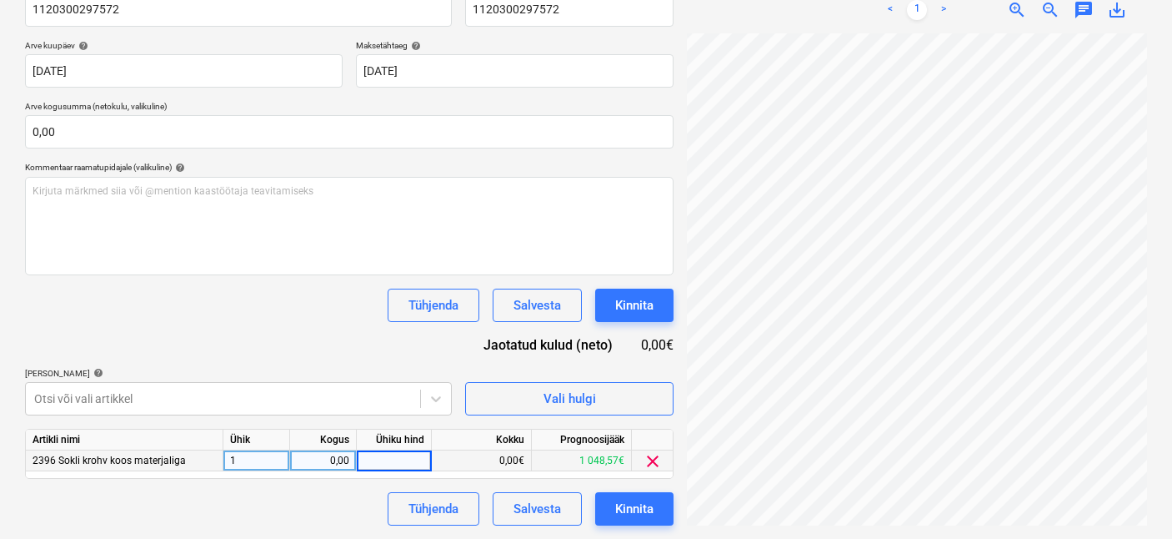
click at [336, 462] on div "0,00" at bounding box center [323, 460] width 53 height 21
type input "1"
click at [395, 456] on div "0,00" at bounding box center [393, 460] width 61 height 21
click at [404, 456] on div "0,00" at bounding box center [393, 460] width 61 height 21
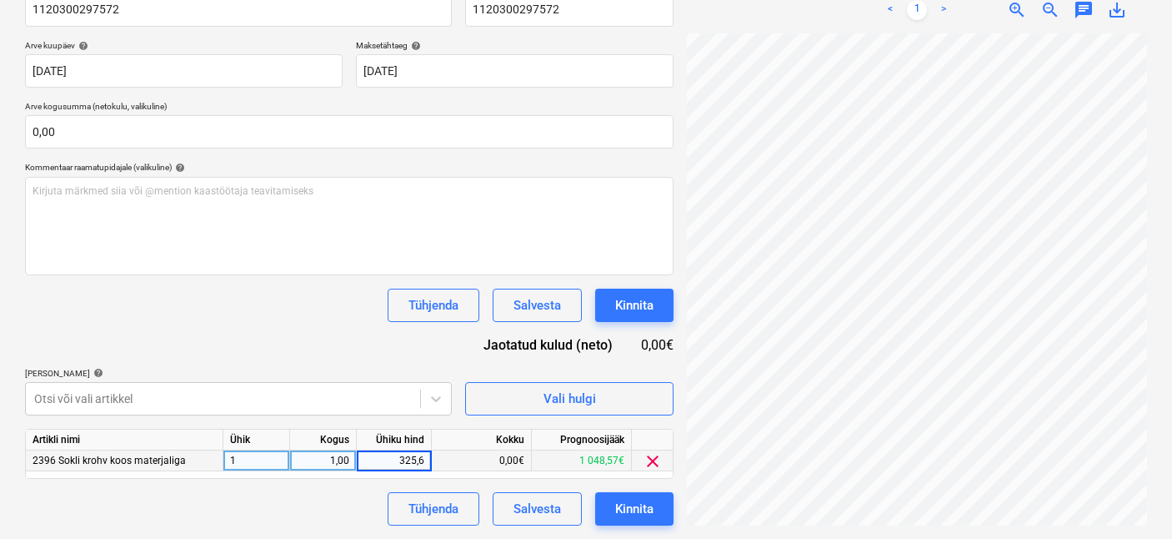
type input "325,67"
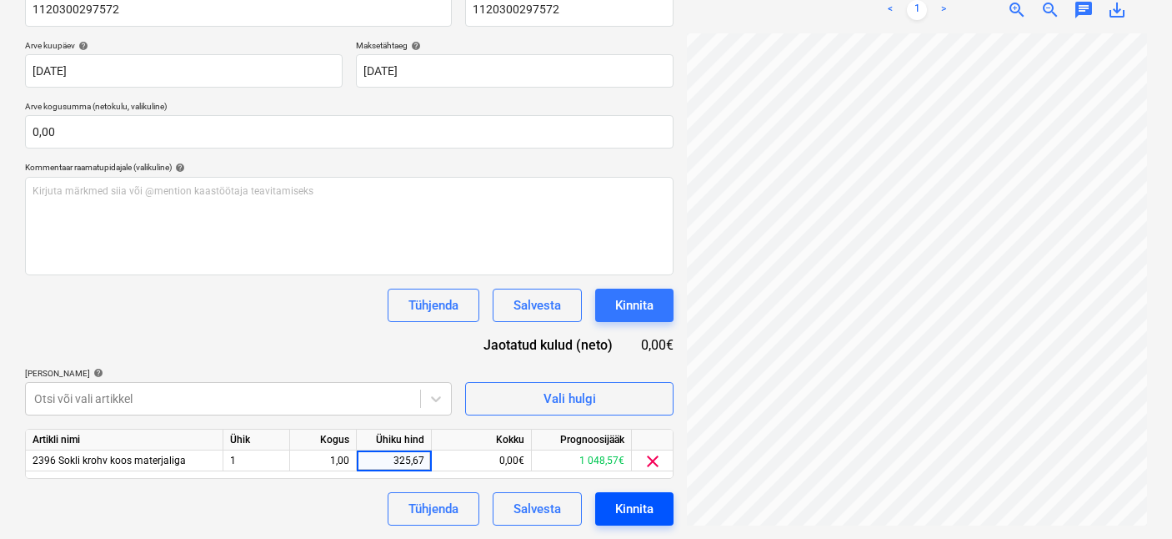
click at [613, 503] on button "Kinnita" at bounding box center [634, 508] width 78 height 33
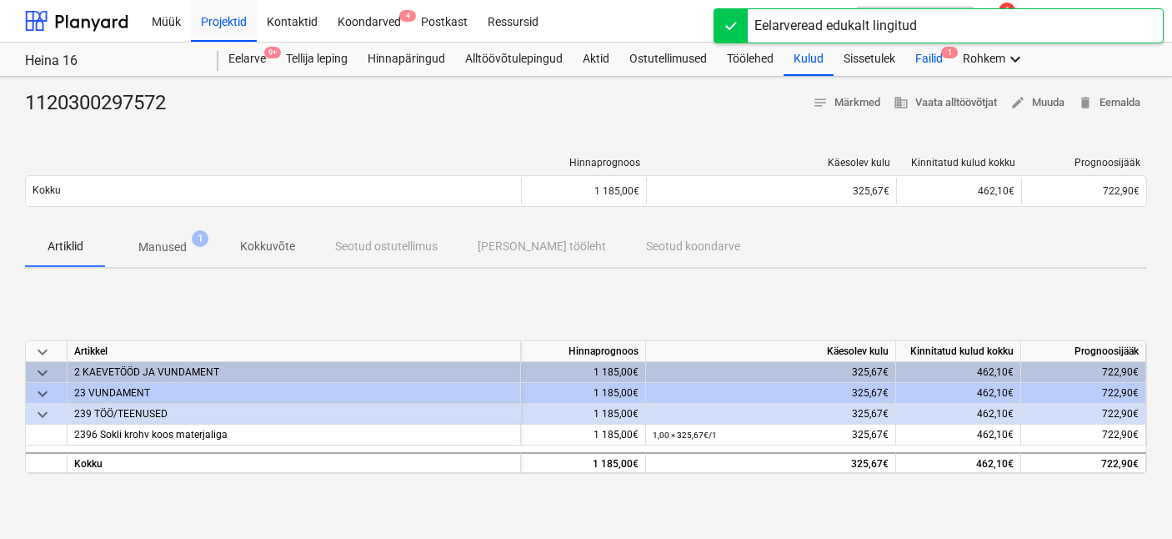
click at [936, 58] on div "Failid 1" at bounding box center [929, 59] width 48 height 33
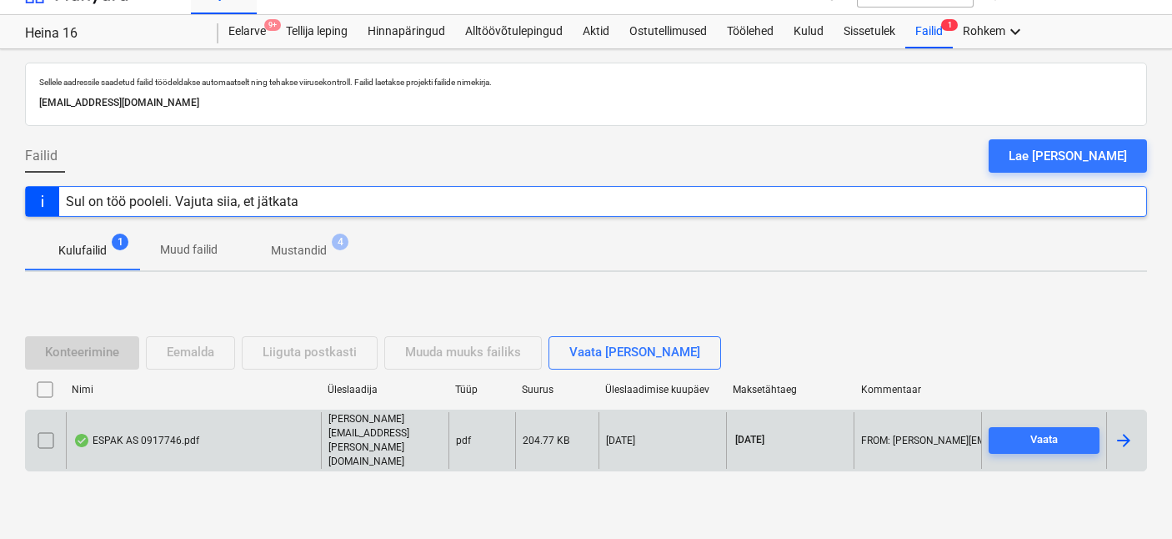
scroll to position [45, 0]
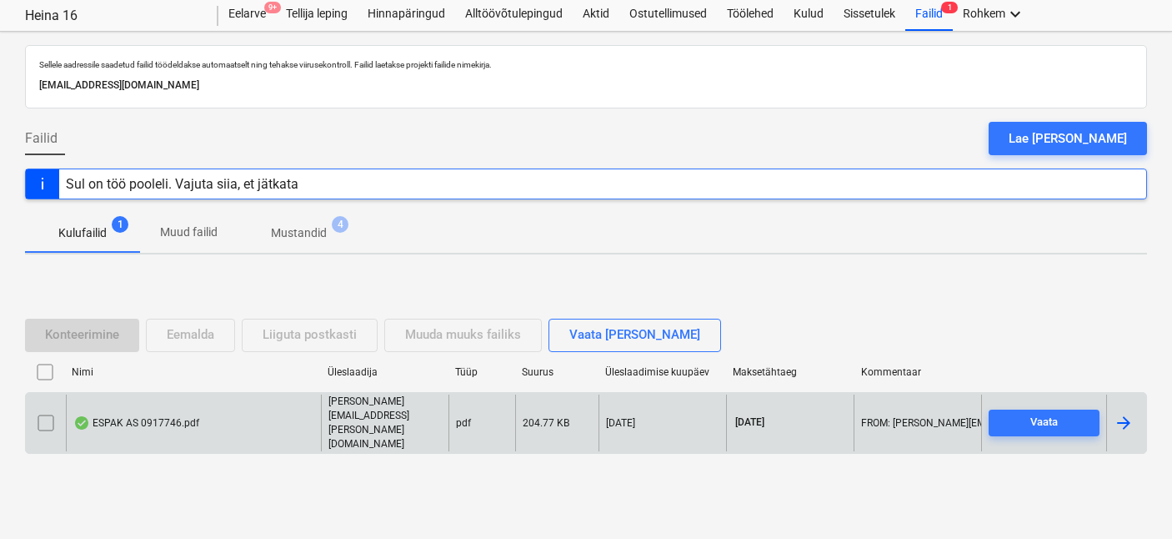
click at [173, 429] on div "ESPAK AS 0917746.pdf" at bounding box center [193, 423] width 255 height 58
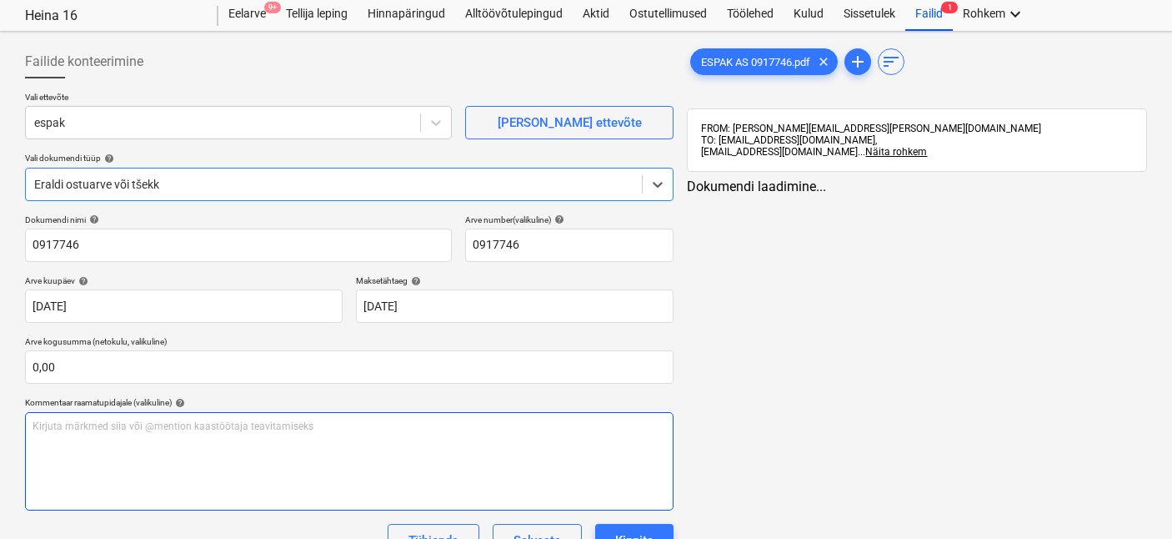
type input "0917746"
type input "[DATE]"
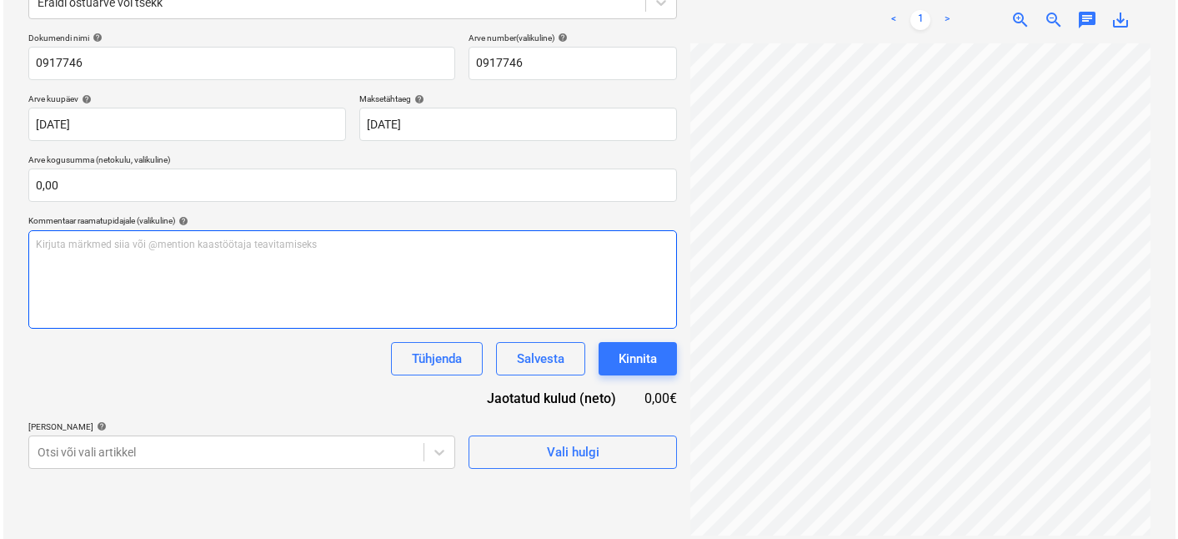
scroll to position [237, 0]
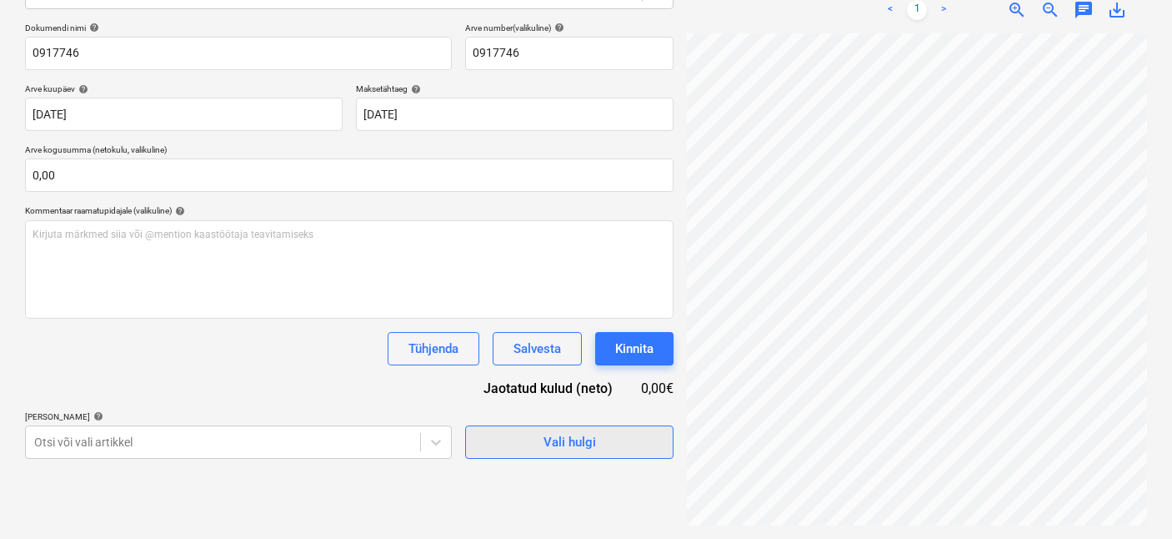
click at [543, 451] on span "Vali hulgi" at bounding box center [569, 442] width 167 height 22
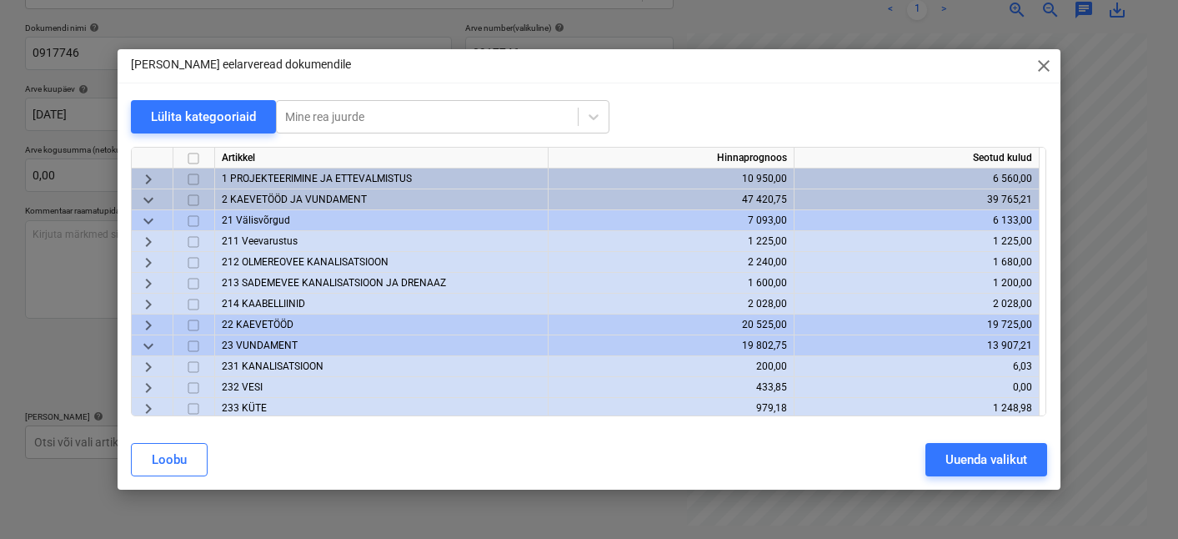
click at [154, 199] on span "keyboard_arrow_down" at bounding box center [148, 200] width 20 height 20
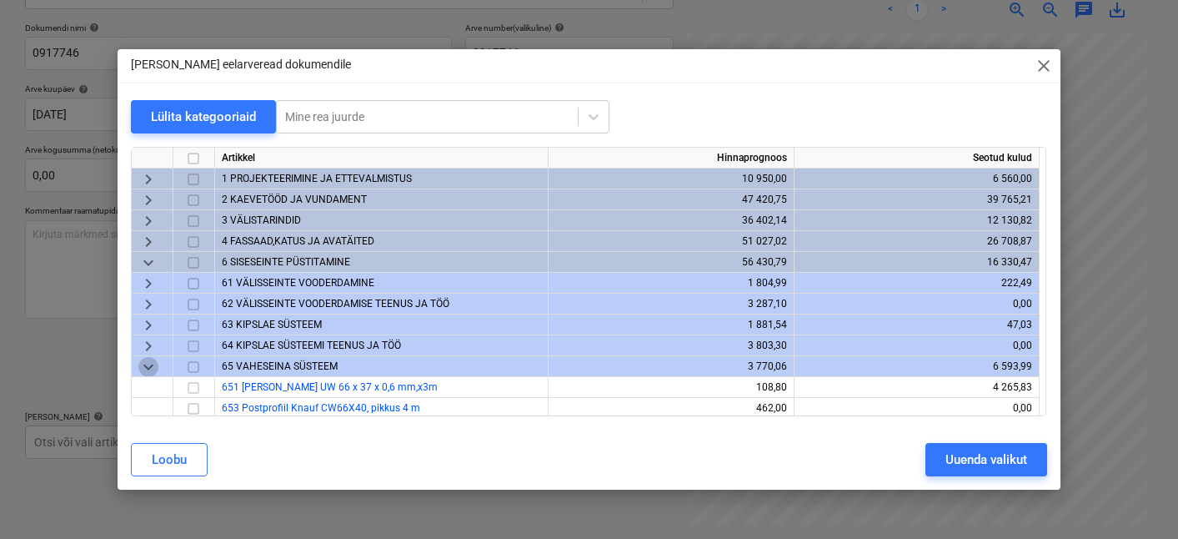
click at [152, 358] on span "keyboard_arrow_down" at bounding box center [148, 367] width 20 height 20
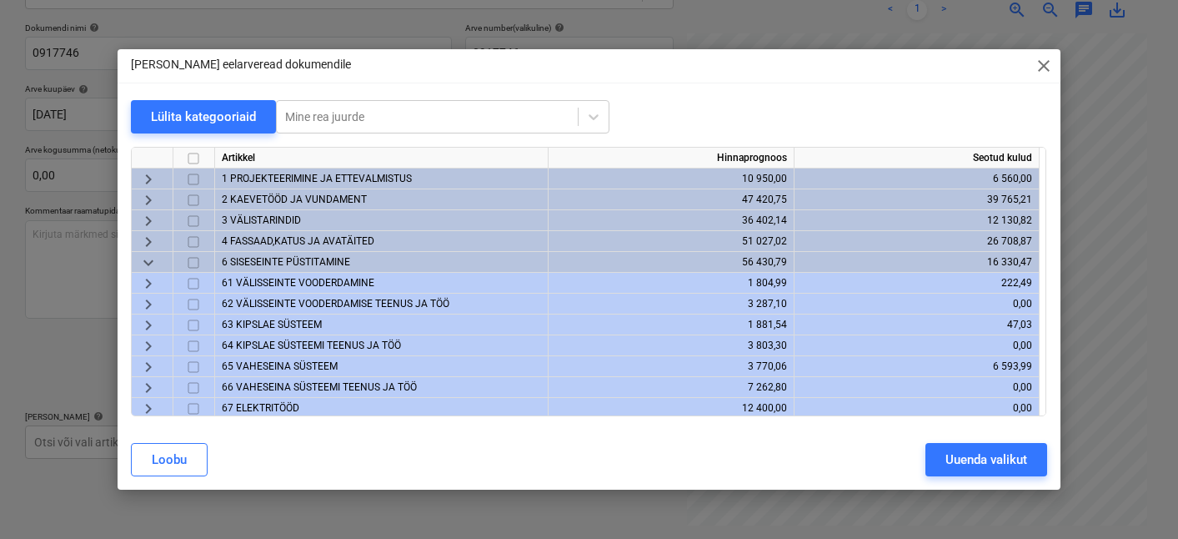
click at [258, 322] on span "63 KIPSLAE SÜSTEEM" at bounding box center [272, 324] width 100 height 12
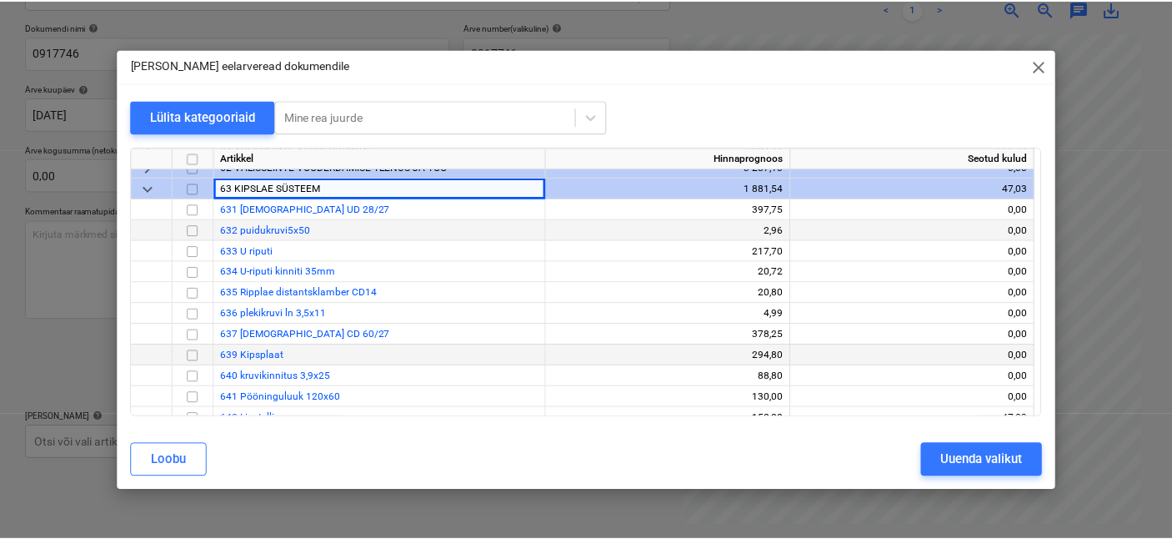
scroll to position [138, 0]
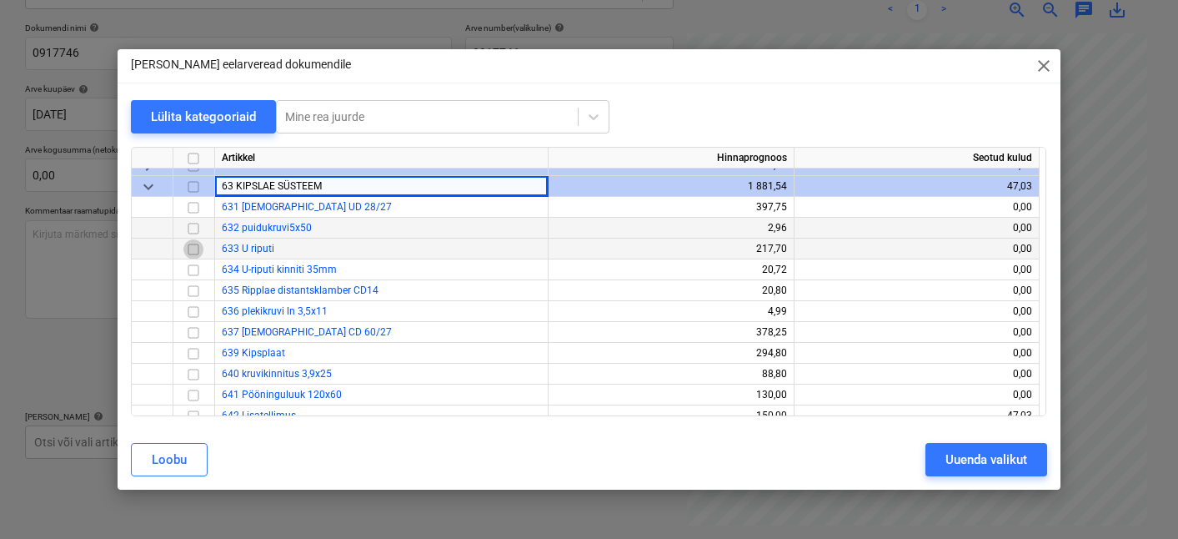
click at [193, 255] on input "checkbox" at bounding box center [193, 249] width 20 height 20
click at [958, 453] on div "Uuenda valikut" at bounding box center [986, 460] width 82 height 22
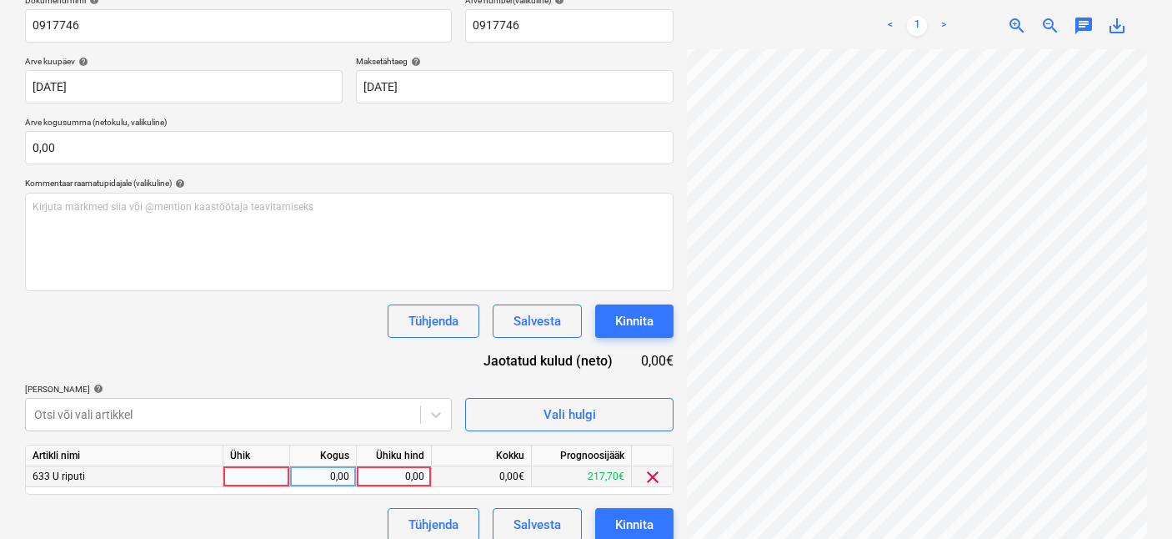
click at [267, 466] on div at bounding box center [256, 476] width 67 height 21
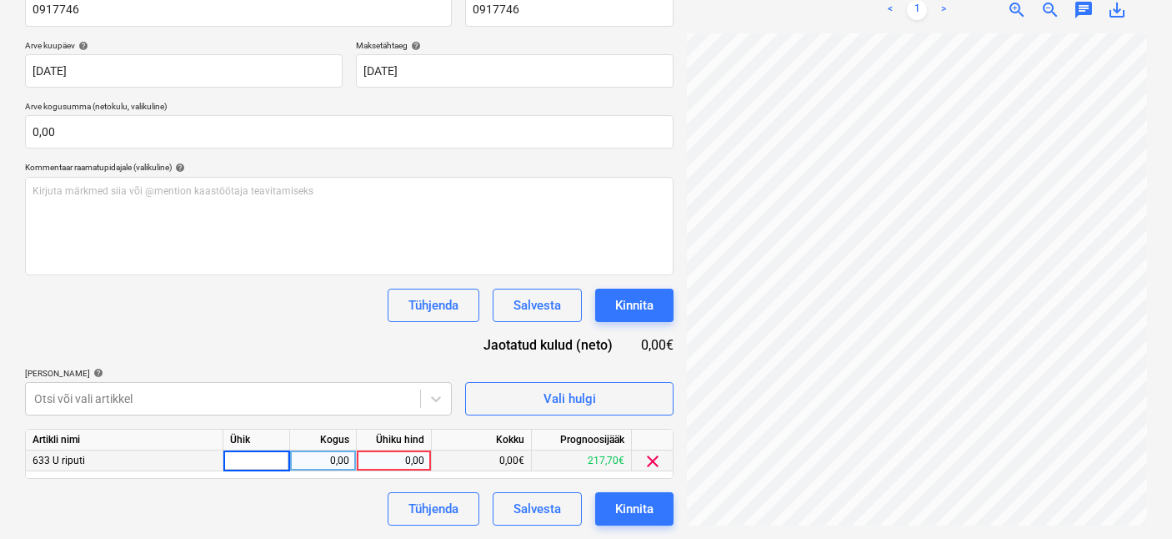
type input "1"
click at [331, 460] on div "0,00" at bounding box center [323, 460] width 53 height 21
click at [395, 457] on div "0,00" at bounding box center [393, 460] width 61 height 21
type input "107,2"
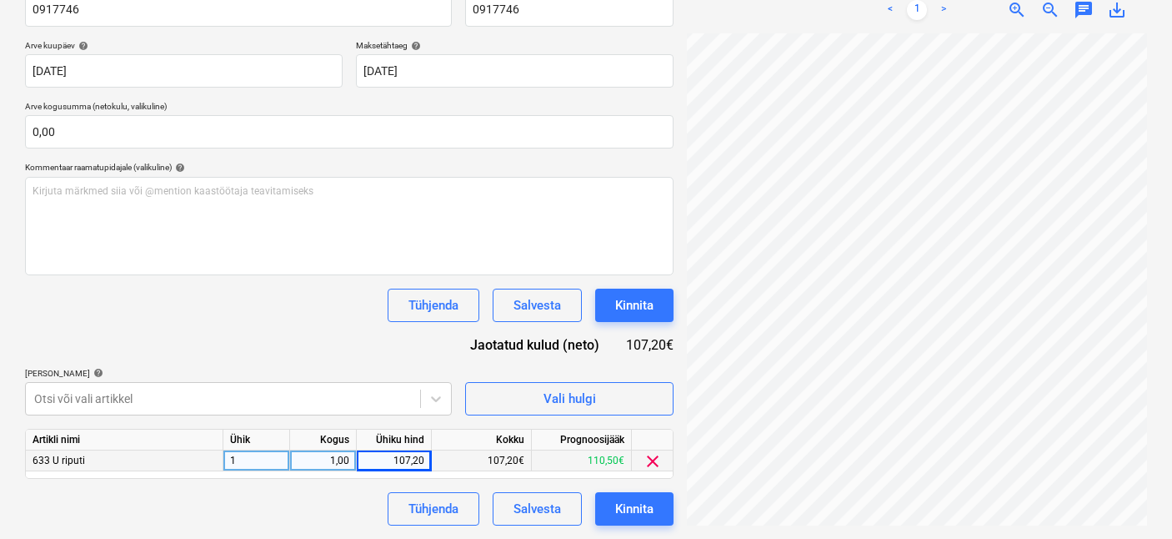
click at [352, 497] on div "Tühjenda Salvesta Kinnita" at bounding box center [349, 508] width 649 height 33
click at [604, 501] on button "Kinnita" at bounding box center [634, 508] width 78 height 33
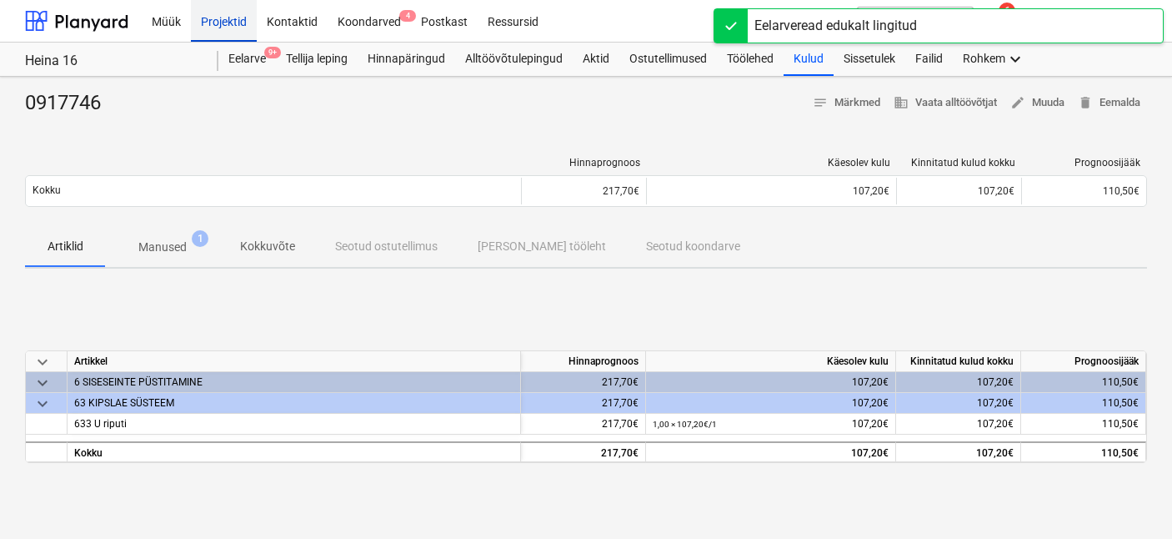
click at [246, 17] on div "Projektid" at bounding box center [224, 20] width 66 height 43
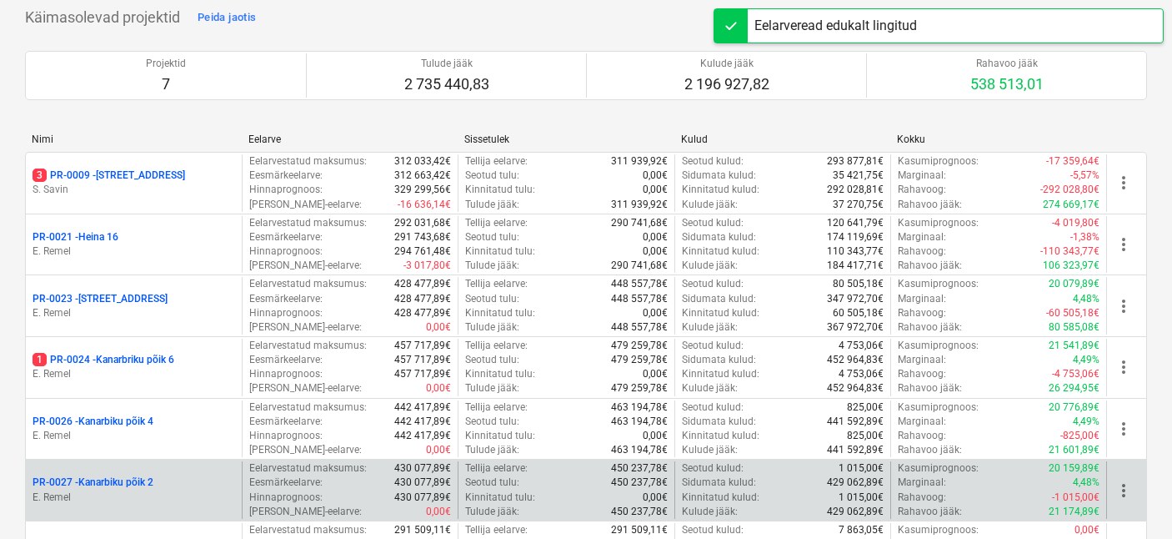
scroll to position [174, 0]
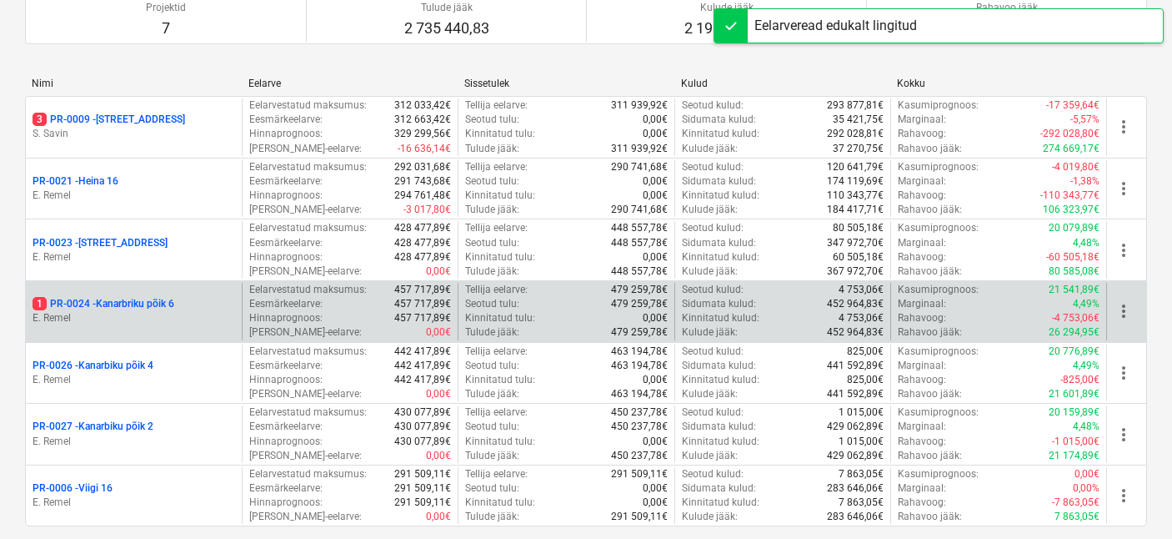
click at [133, 316] on p "E. Remel" at bounding box center [134, 318] width 203 height 14
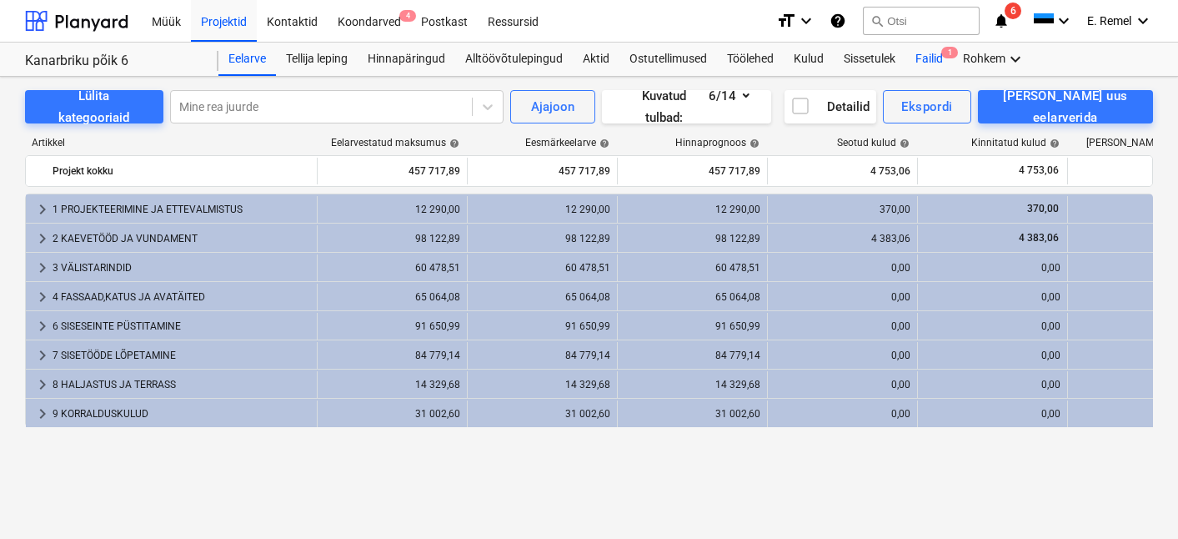
click at [939, 62] on div "Failid 1" at bounding box center [929, 59] width 48 height 33
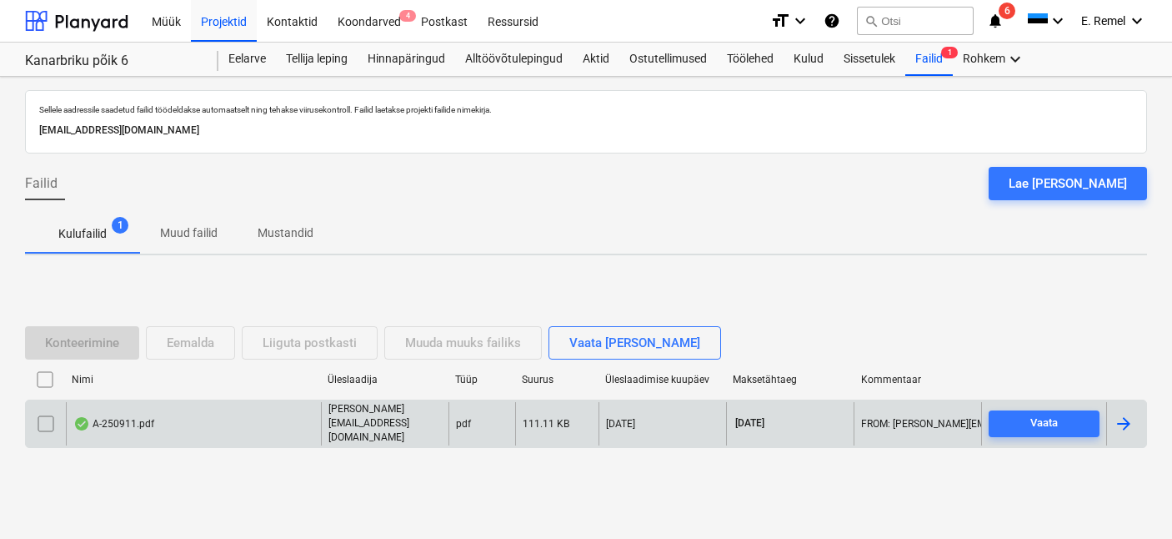
click at [138, 421] on div "A-250911.pdf" at bounding box center [113, 423] width 81 height 13
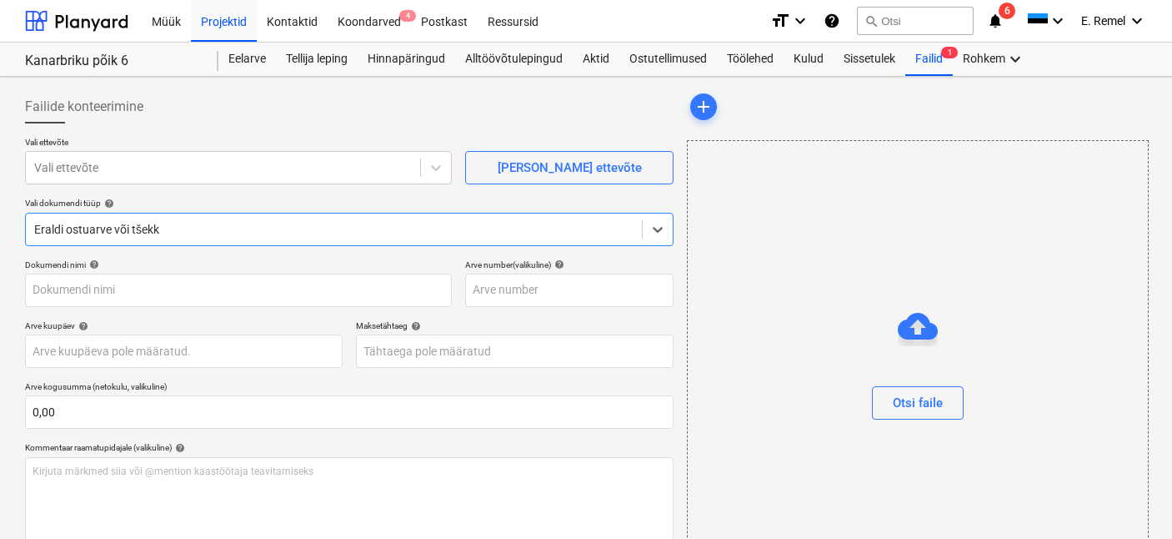
type input "A-250911"
type input "[DATE]"
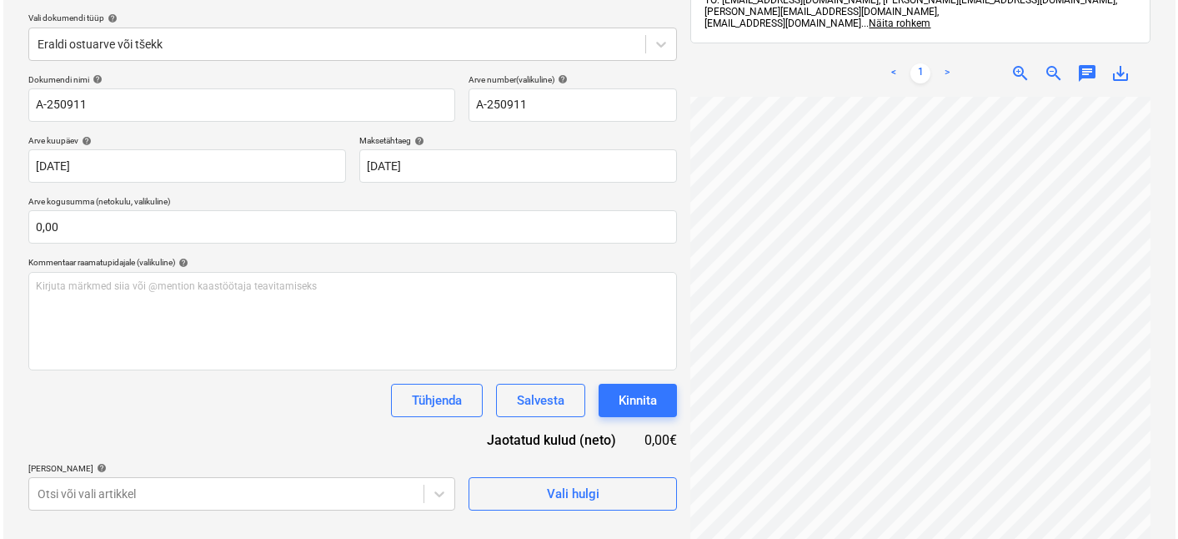
scroll to position [237, 0]
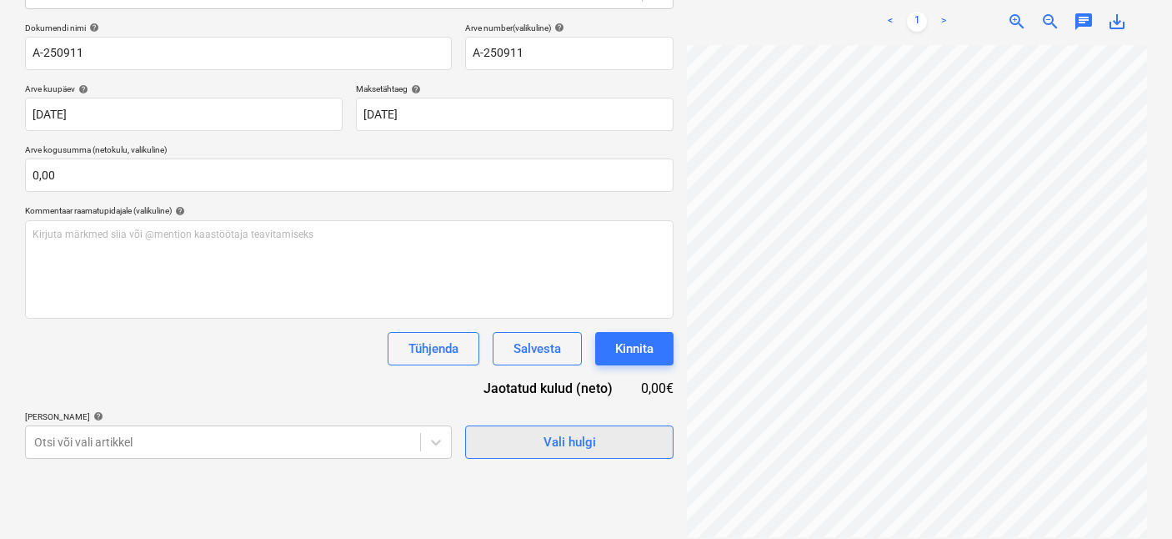
click at [582, 431] on div "Vali hulgi" at bounding box center [570, 442] width 53 height 22
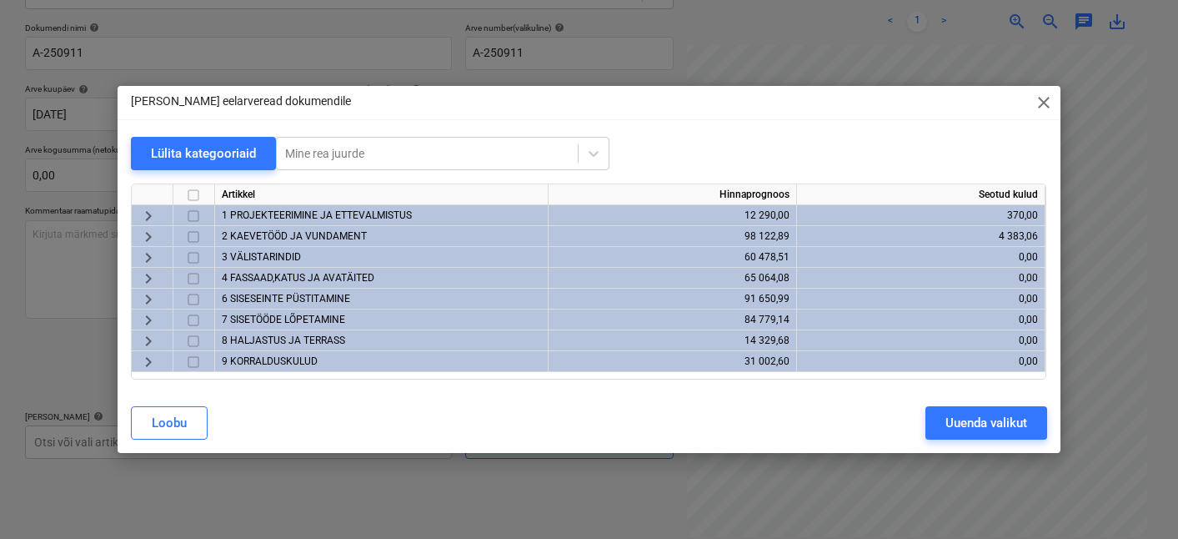
click at [258, 231] on span "2 KAEVETÖÖD JA VUNDAMENT" at bounding box center [294, 236] width 145 height 12
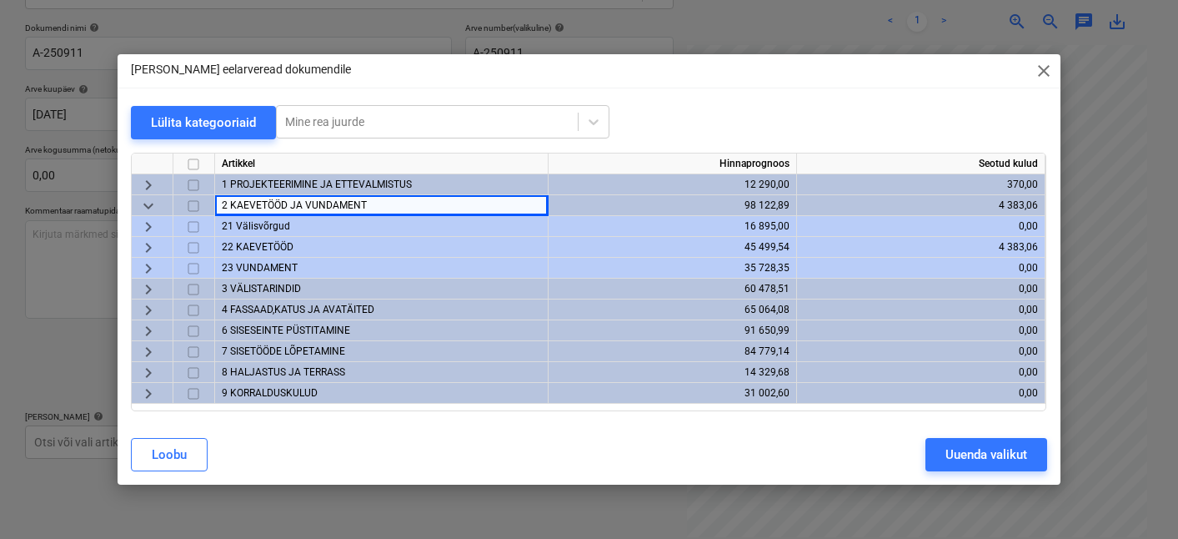
click at [267, 237] on div "22 KAEVETÖÖD" at bounding box center [381, 247] width 333 height 21
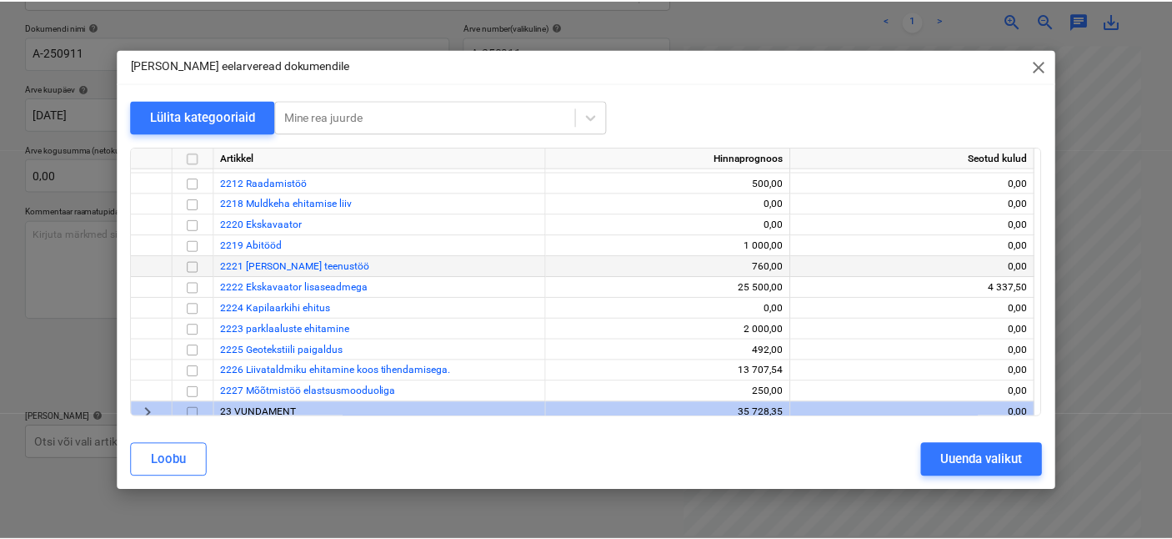
scroll to position [205, 0]
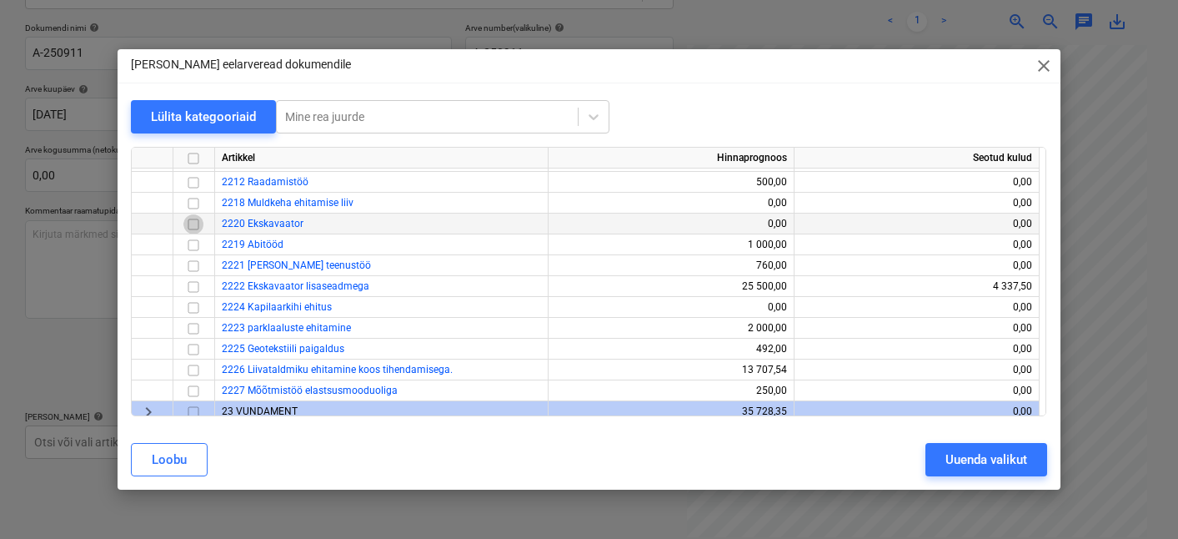
click at [195, 228] on input "checkbox" at bounding box center [193, 224] width 20 height 20
click at [979, 467] on div "Uuenda valikut" at bounding box center [986, 460] width 82 height 22
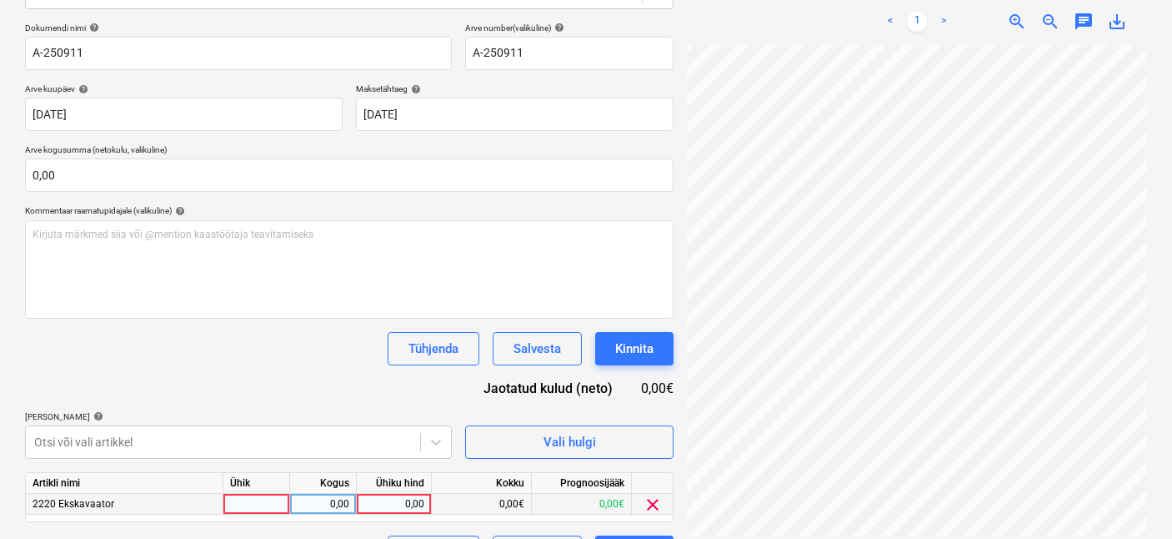
click at [267, 504] on div at bounding box center [256, 504] width 67 height 21
type input "1"
click at [359, 506] on div "0,00" at bounding box center [394, 504] width 75 height 21
click at [337, 498] on div "0,00" at bounding box center [323, 504] width 53 height 21
click at [409, 504] on div "0,00" at bounding box center [393, 504] width 61 height 21
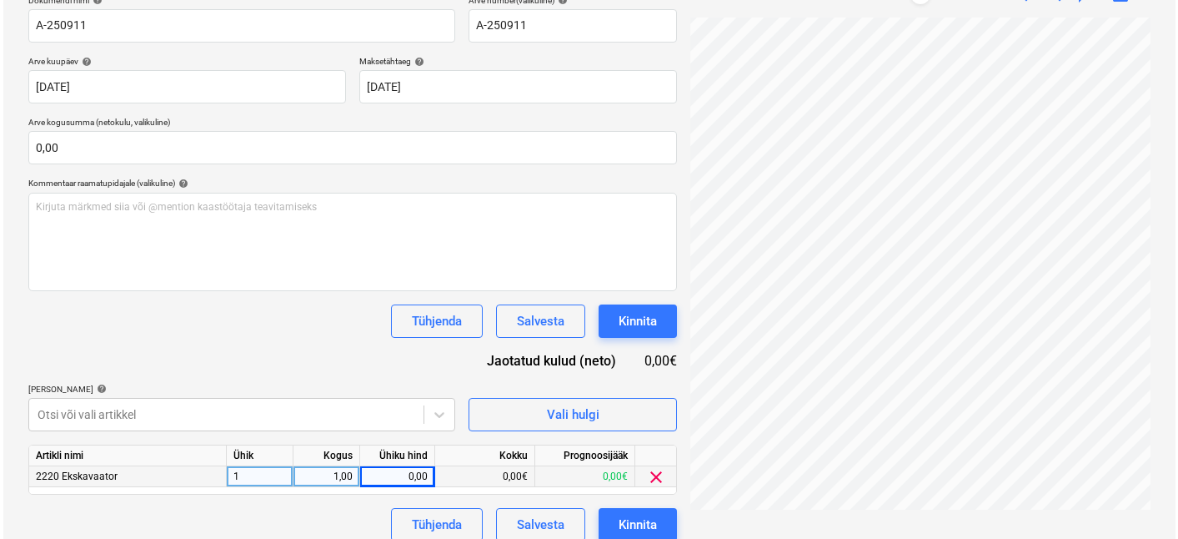
scroll to position [277, 0]
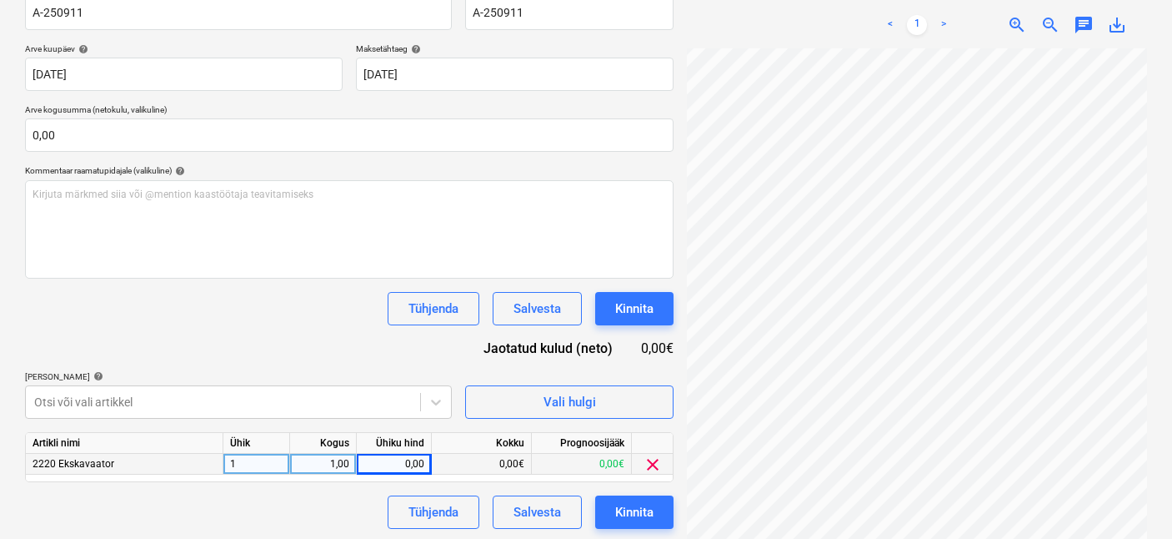
click at [386, 459] on div "0,00" at bounding box center [393, 464] width 61 height 21
type input "276,25"
click at [226, 504] on div "Tühjenda Salvesta Kinnita" at bounding box center [349, 511] width 649 height 33
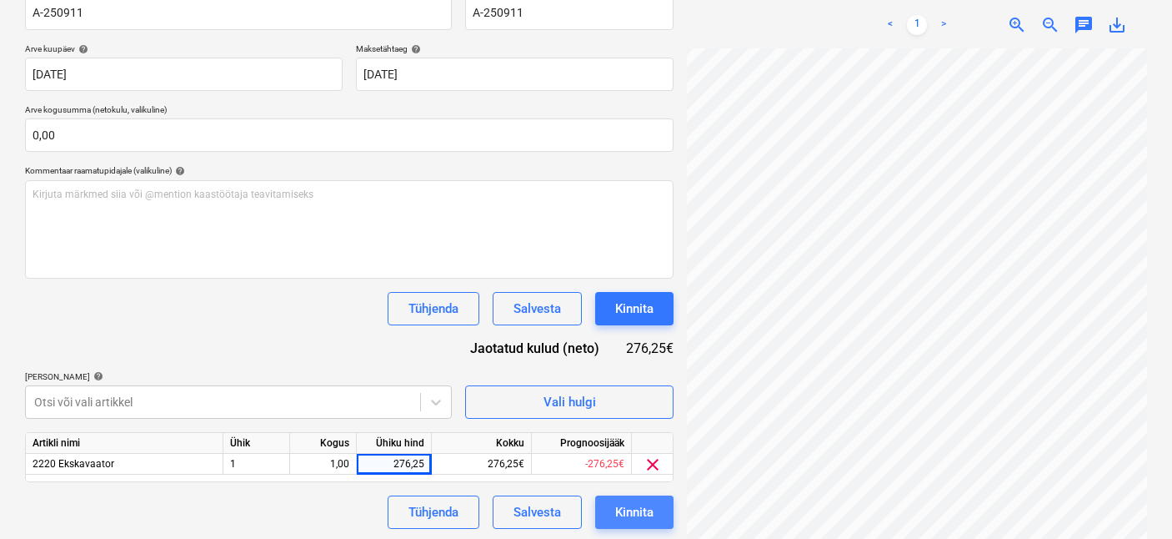
click at [629, 499] on button "Kinnita" at bounding box center [634, 511] width 78 height 33
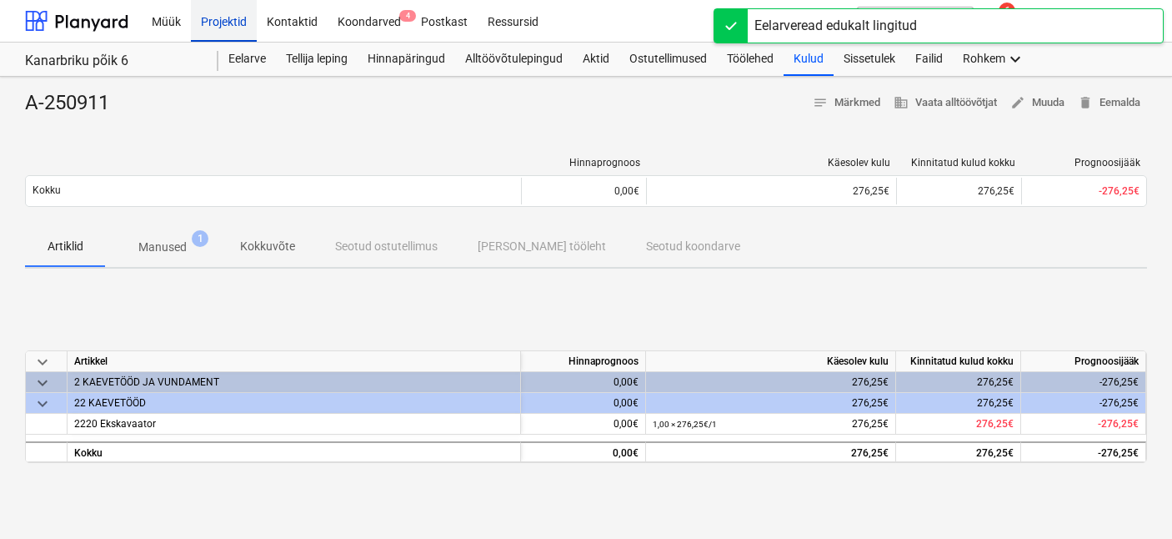
click at [235, 25] on div "Projektid" at bounding box center [224, 20] width 66 height 43
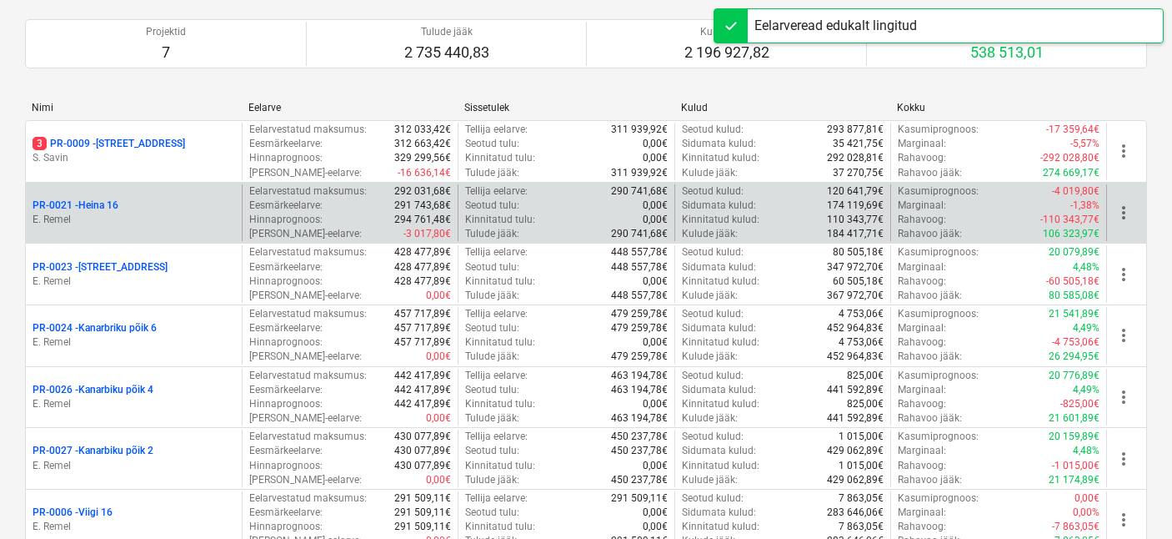
scroll to position [295, 0]
